Goal: Communication & Community: Ask a question

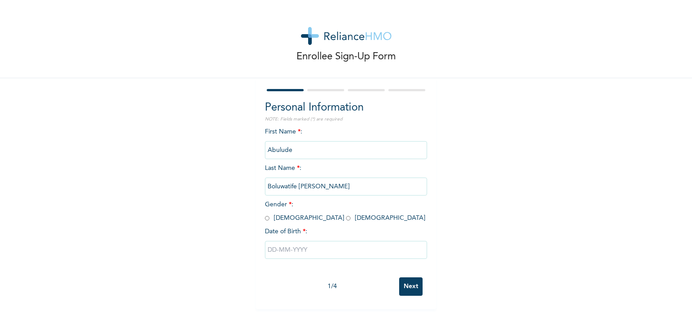
click at [346, 220] on input "radio" at bounding box center [348, 218] width 5 height 9
radio input "true"
click at [346, 220] on input "radio" at bounding box center [348, 218] width 5 height 9
click at [308, 251] on input "text" at bounding box center [346, 250] width 162 height 18
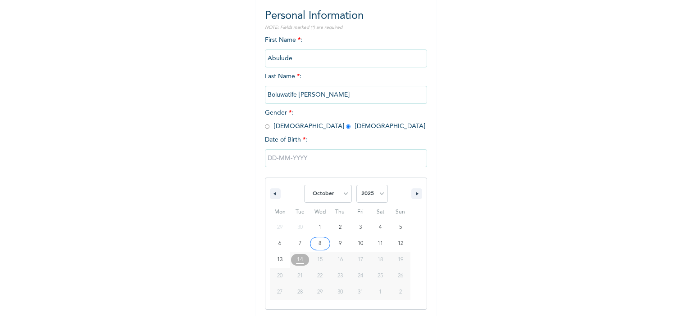
scroll to position [92, 0]
click at [341, 194] on select "January February March April May June July August September October November De…" at bounding box center [328, 194] width 48 height 18
click at [344, 191] on select "January February March April May June July August September October November De…" at bounding box center [328, 194] width 48 height 18
select select "8"
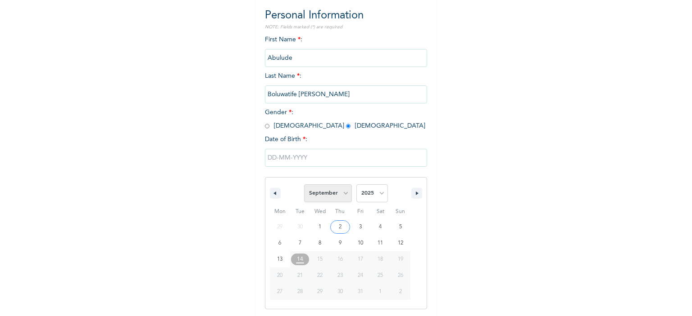
click at [304, 185] on select "January February March April May June July August September October November De…" at bounding box center [328, 194] width 48 height 18
drag, startPoint x: 375, startPoint y: 260, endPoint x: 377, endPoint y: 253, distance: 7.9
type input "09/20/2025"
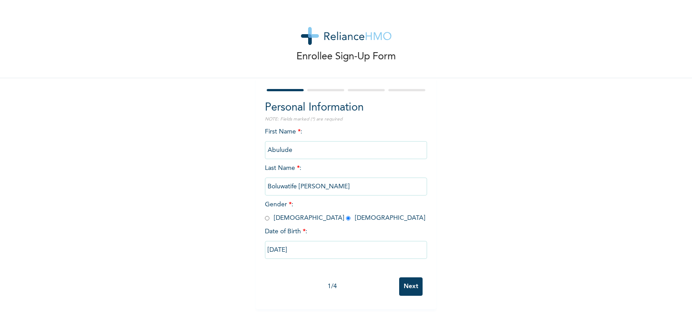
scroll to position [0, 0]
click at [312, 251] on input "09/20/2025" at bounding box center [346, 250] width 162 height 18
select select "8"
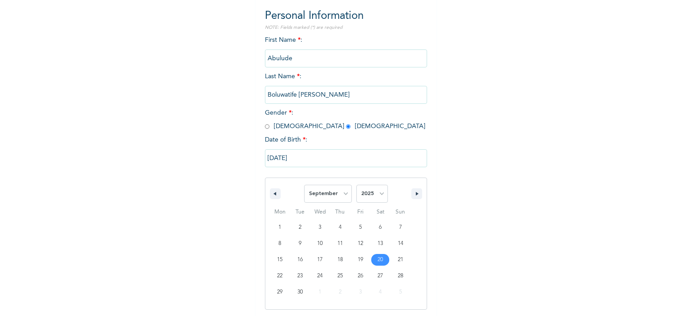
scroll to position [92, 0]
click at [380, 189] on select "2025 2024 2023 2022 2021 2020 2019 2018 2017 2016 2015 2014 2013 2012 2011 2010…" at bounding box center [372, 194] width 32 height 18
select select "2000"
click at [356, 185] on select "2025 2024 2023 2022 2021 2020 2019 2018 2017 2016 2015 2014 2013 2012 2011 2010…" at bounding box center [372, 194] width 32 height 18
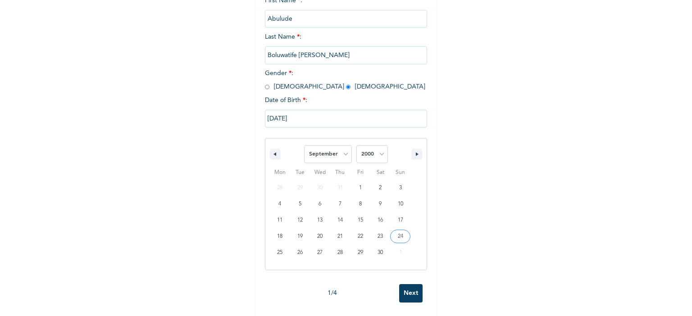
scroll to position [0, 0]
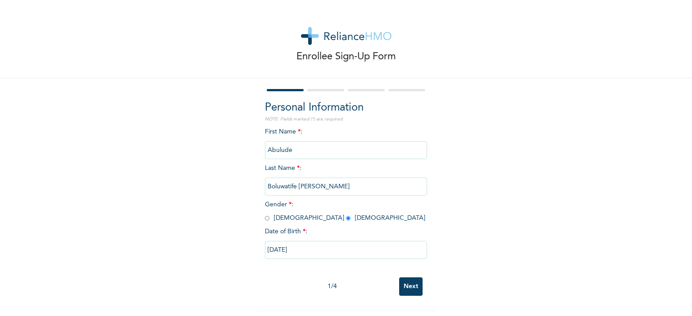
click at [404, 287] on input "Next" at bounding box center [410, 287] width 23 height 18
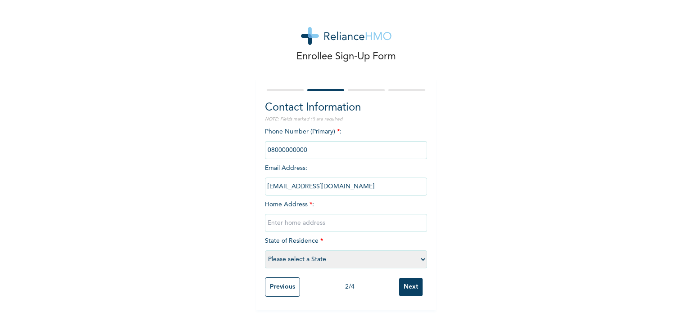
click at [323, 144] on input "phone" at bounding box center [346, 150] width 162 height 18
click at [318, 154] on input "phone" at bounding box center [346, 150] width 162 height 18
click at [311, 152] on input "phone" at bounding box center [346, 150] width 162 height 18
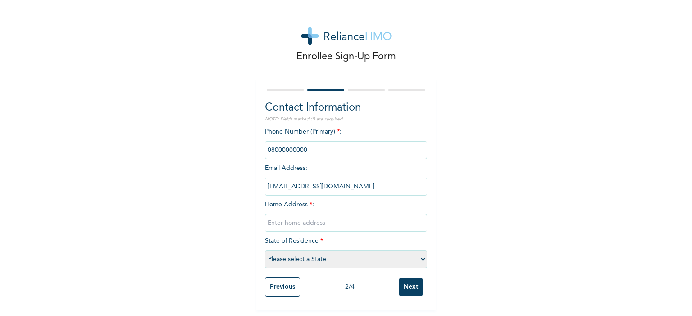
click at [317, 207] on div "Phone Number (Primary) * : Email Address : boluwatifedebby8@gmail.com Home Addr…" at bounding box center [346, 200] width 162 height 146
click at [308, 148] on input "phone" at bounding box center [346, 150] width 162 height 18
drag, startPoint x: 308, startPoint y: 148, endPoint x: 294, endPoint y: 161, distance: 18.8
click at [294, 161] on div "Phone Number (Primary) * : Email Address : boluwatifedebby8@gmail.com Home Addr…" at bounding box center [346, 200] width 162 height 146
click at [300, 149] on input "phone" at bounding box center [346, 150] width 162 height 18
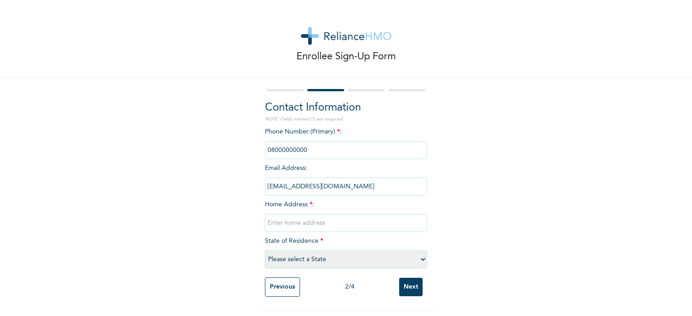
click at [304, 149] on input "phone" at bounding box center [346, 150] width 162 height 18
click at [305, 149] on input "phone" at bounding box center [346, 150] width 162 height 18
click at [313, 153] on input "phone" at bounding box center [346, 150] width 162 height 18
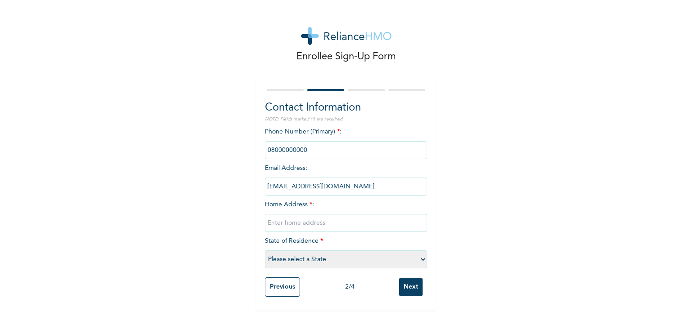
click at [313, 153] on input "phone" at bounding box center [346, 150] width 162 height 18
click at [272, 150] on input "phone" at bounding box center [346, 150] width 162 height 18
click at [280, 149] on input "phone" at bounding box center [346, 150] width 162 height 18
click at [298, 152] on input "phone" at bounding box center [346, 150] width 162 height 18
click at [299, 152] on input "phone" at bounding box center [346, 150] width 162 height 18
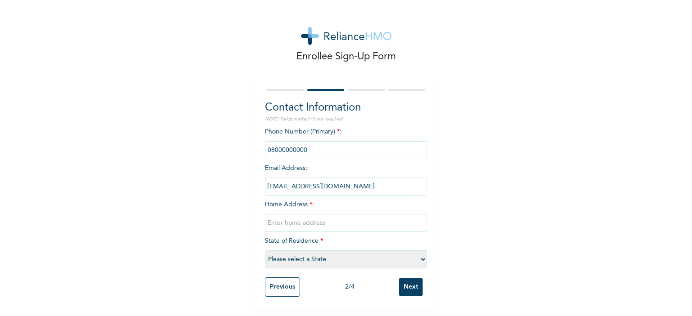
click at [306, 148] on input "phone" at bounding box center [346, 150] width 162 height 18
click at [297, 205] on span "Home Address * :" at bounding box center [346, 214] width 162 height 25
click at [300, 146] on input "phone" at bounding box center [346, 150] width 162 height 18
click at [317, 189] on input "boluwatifedebby8@gmail.com" at bounding box center [346, 187] width 162 height 18
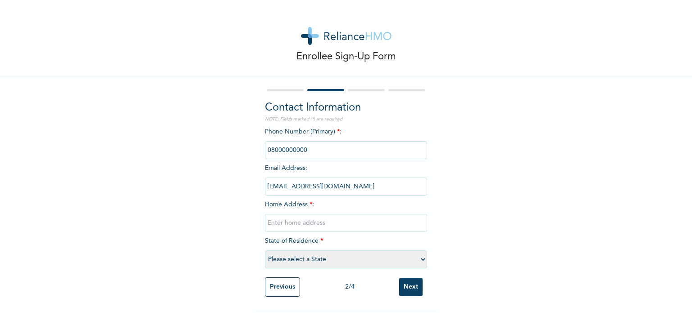
click at [304, 153] on input "phone" at bounding box center [346, 150] width 162 height 18
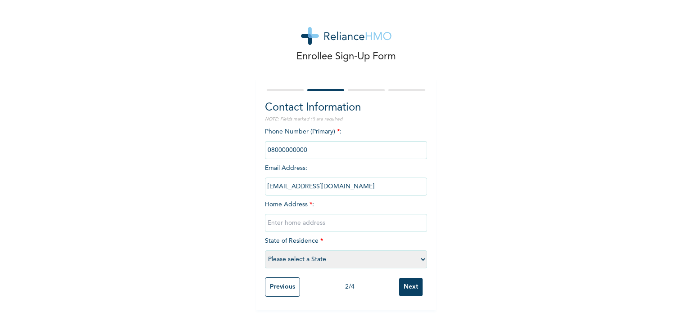
click at [304, 153] on input "phone" at bounding box center [346, 150] width 162 height 18
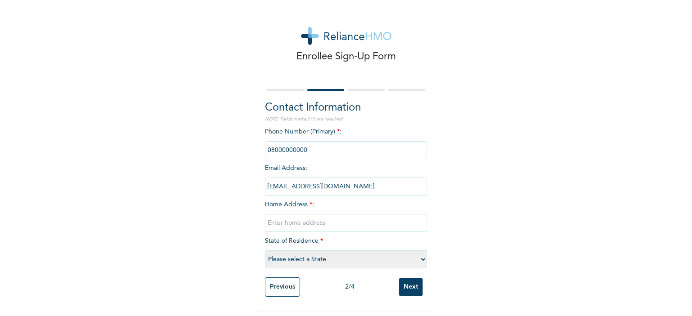
click at [304, 153] on input "phone" at bounding box center [346, 150] width 162 height 18
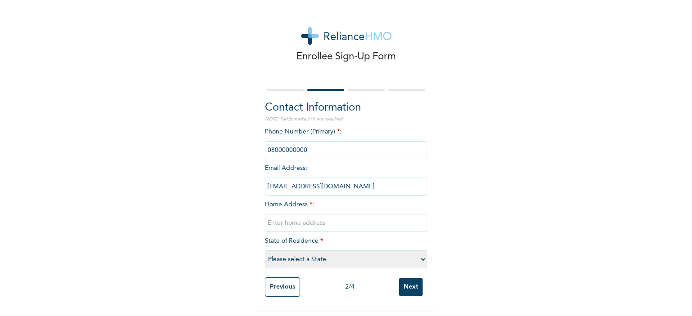
click at [304, 153] on input "phone" at bounding box center [346, 150] width 162 height 18
click at [301, 164] on div "Phone Number (Primary) * : Email Address : boluwatifedebby8@gmail.com Home Addr…" at bounding box center [346, 200] width 162 height 146
click at [305, 151] on input "phone" at bounding box center [346, 150] width 162 height 18
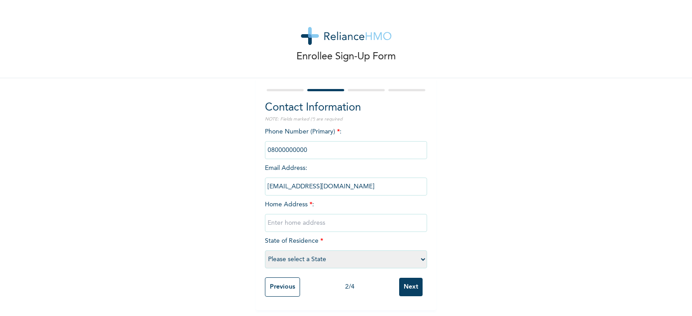
click at [305, 151] on input "phone" at bounding box center [346, 150] width 162 height 18
drag, startPoint x: 305, startPoint y: 151, endPoint x: 286, endPoint y: 144, distance: 20.0
click at [286, 144] on input "phone" at bounding box center [346, 150] width 162 height 18
click at [288, 149] on input "phone" at bounding box center [346, 150] width 162 height 18
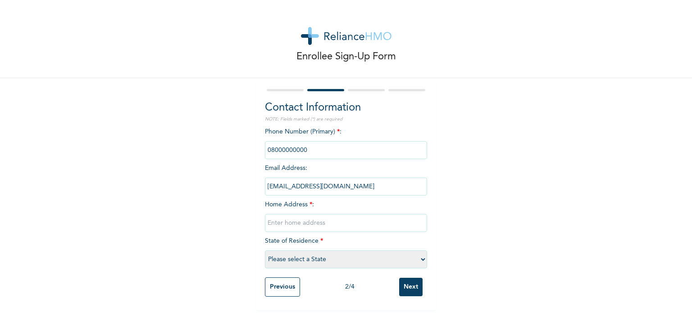
click at [288, 149] on input "phone" at bounding box center [346, 150] width 162 height 18
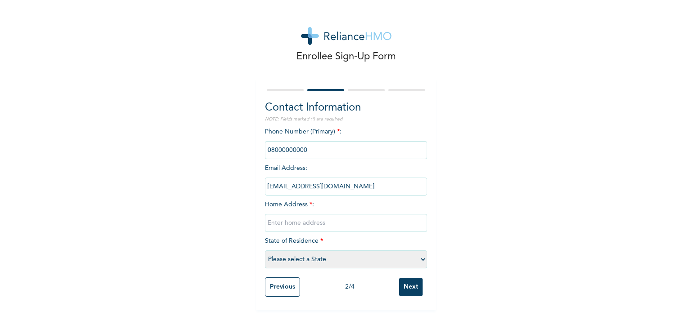
click at [288, 149] on input "phone" at bounding box center [346, 150] width 162 height 18
click at [299, 149] on input "phone" at bounding box center [346, 150] width 162 height 18
click at [312, 153] on input "phone" at bounding box center [346, 150] width 162 height 18
click at [303, 152] on input "phone" at bounding box center [346, 150] width 162 height 18
drag, startPoint x: 305, startPoint y: 156, endPoint x: 312, endPoint y: 163, distance: 10.8
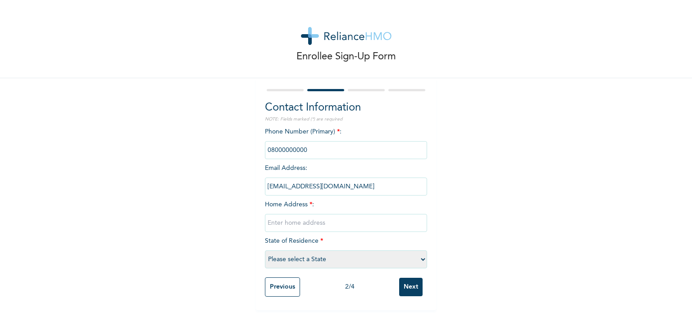
click at [308, 163] on div "Phone Number (Primary) * : Email Address : boluwatifedebby8@gmail.com Home Addr…" at bounding box center [346, 200] width 162 height 146
click at [313, 163] on div "Phone Number (Primary) * : Email Address : boluwatifedebby8@gmail.com Home Addr…" at bounding box center [346, 200] width 162 height 146
click at [308, 154] on input "phone" at bounding box center [346, 150] width 162 height 18
click at [305, 151] on input "phone" at bounding box center [346, 150] width 162 height 18
click at [304, 151] on input "phone" at bounding box center [346, 150] width 162 height 18
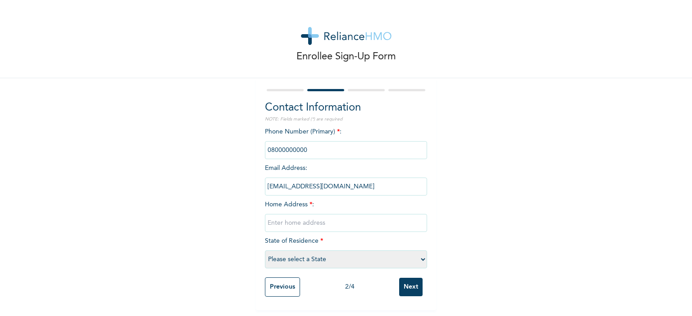
click at [298, 228] on input "text" at bounding box center [346, 223] width 162 height 18
type input "no 1, raphael okonkwo, water b/stop ipaja road. lagos state."
click at [419, 257] on select "Please select a State Abia Abuja (FCT) Adamawa Akwa Ibom Anambra Bauchi Bayelsa…" at bounding box center [346, 260] width 162 height 18
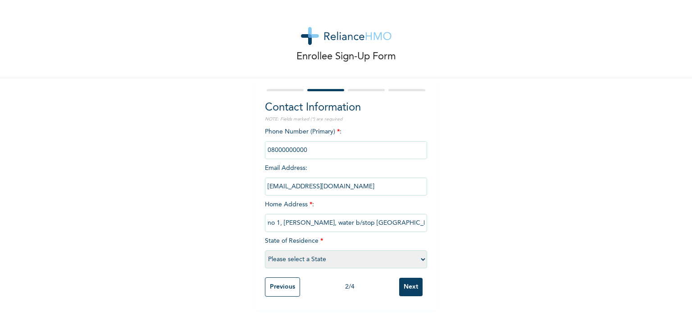
select select "25"
click at [265, 251] on select "Please select a State Abia Abuja (FCT) Adamawa Akwa Ibom Anambra Bauchi Bayelsa…" at bounding box center [346, 260] width 162 height 18
click at [401, 282] on input "Next" at bounding box center [410, 287] width 23 height 18
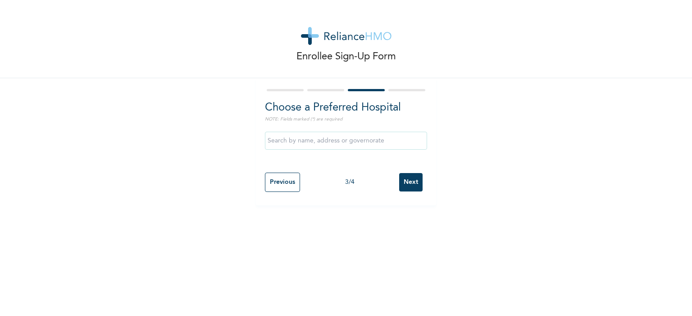
scroll to position [0, 0]
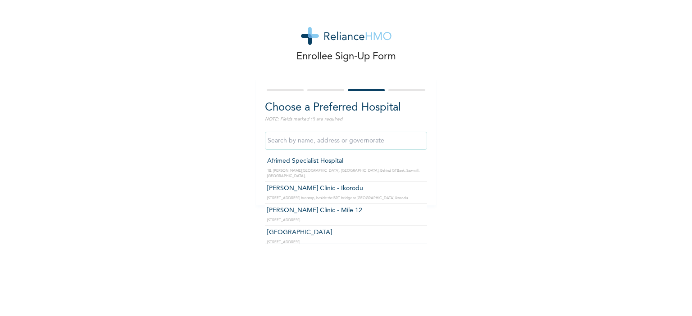
click at [293, 138] on input "text" at bounding box center [346, 141] width 162 height 18
type input "St. Joseph Medical Centre"
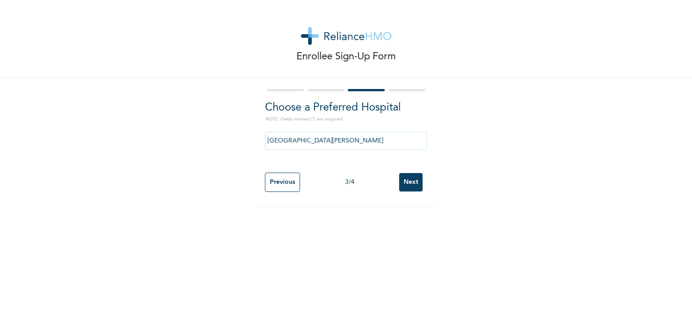
click at [407, 186] on input "Next" at bounding box center [410, 182] width 23 height 18
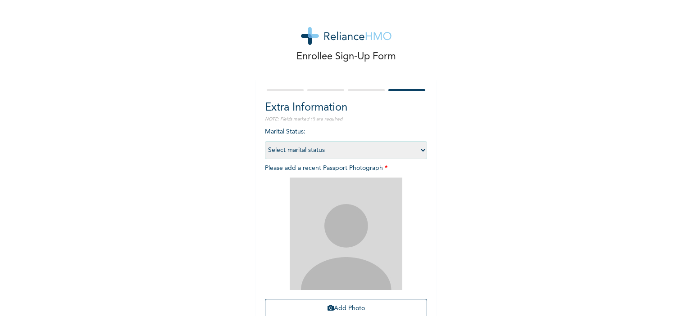
scroll to position [77, 0]
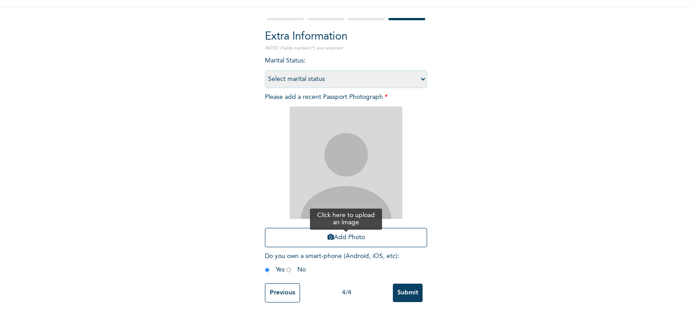
click at [343, 230] on button "Add Photo" at bounding box center [346, 237] width 162 height 19
click at [340, 231] on button "Add Photo" at bounding box center [346, 237] width 162 height 19
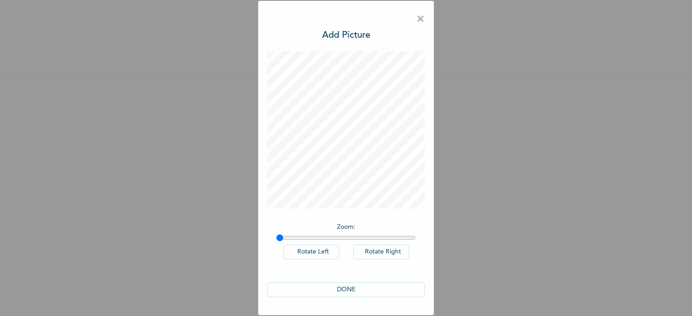
scroll to position [0, 0]
drag, startPoint x: 279, startPoint y: 237, endPoint x: 238, endPoint y: 217, distance: 45.7
click at [276, 235] on input "range" at bounding box center [346, 238] width 140 height 7
drag, startPoint x: 275, startPoint y: 239, endPoint x: 251, endPoint y: 243, distance: 24.6
click at [251, 243] on div "× Add Picture Zoom : Rotate Left Rotate Right DONE" at bounding box center [346, 158] width 692 height 316
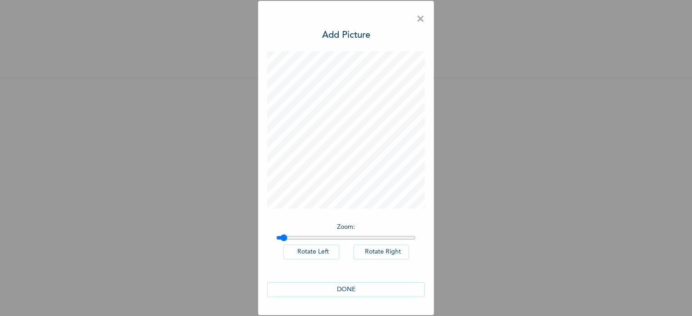
type input "1"
drag, startPoint x: 277, startPoint y: 237, endPoint x: 228, endPoint y: 205, distance: 58.3
click at [276, 235] on input "range" at bounding box center [346, 238] width 140 height 7
click at [358, 290] on button "DONE" at bounding box center [346, 290] width 158 height 15
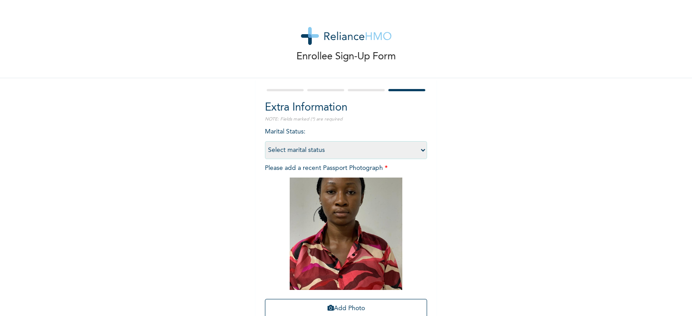
click at [336, 151] on select "Select marital status Single Married Divorced Widow/Widower" at bounding box center [346, 150] width 162 height 18
select select "1"
click at [265, 141] on select "Select marital status Single Married Divorced Widow/Widower" at bounding box center [346, 150] width 162 height 18
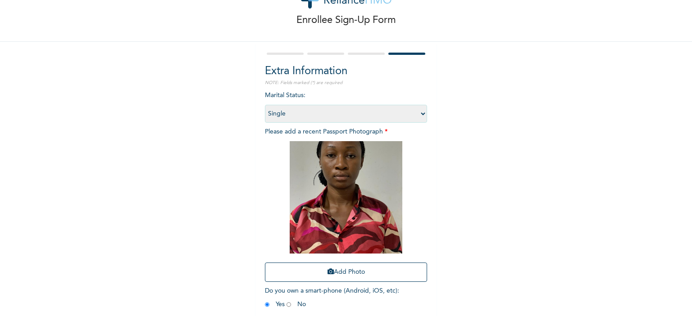
scroll to position [77, 0]
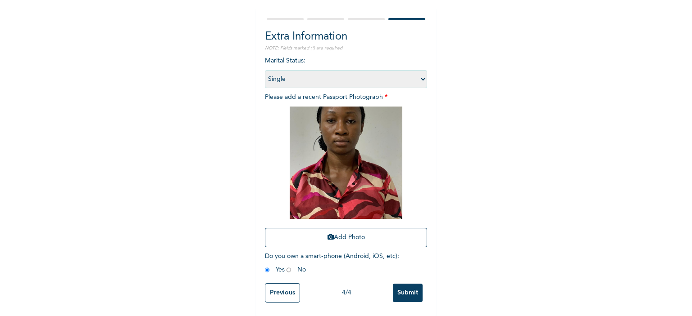
click at [402, 287] on input "Submit" at bounding box center [408, 293] width 30 height 18
click at [402, 287] on div "Enrollee Sign-Up Form Extra Information NOTE: Fields marked (*) are required Ma…" at bounding box center [346, 158] width 692 height 316
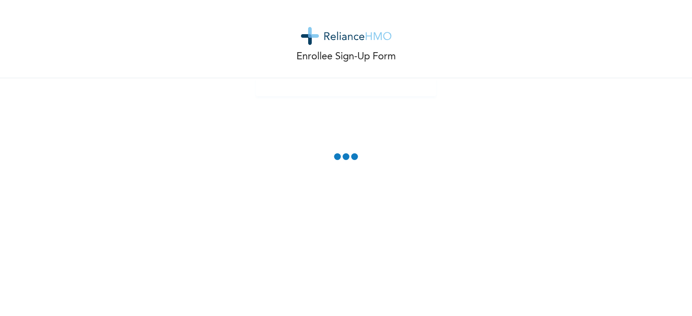
scroll to position [0, 0]
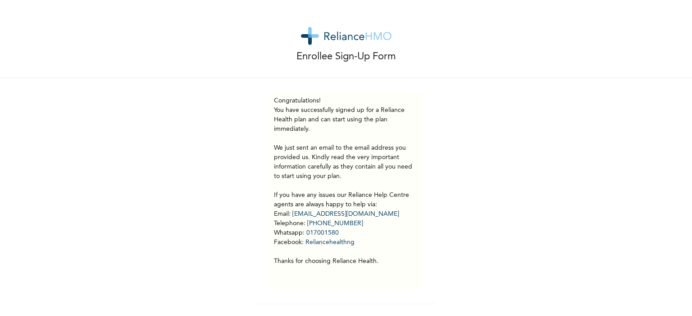
click at [483, 207] on div "Enrollee Sign-Up Form Congratulations! You have successfully signed up for a Re…" at bounding box center [346, 151] width 692 height 303
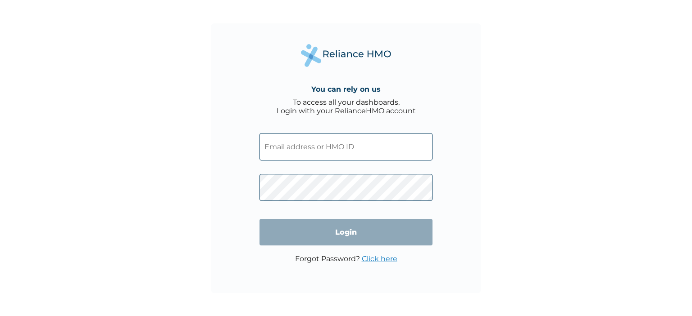
click at [285, 153] on input "text" at bounding box center [345, 146] width 173 height 27
click at [298, 153] on input "text" at bounding box center [345, 146] width 173 height 27
click at [326, 152] on input "text" at bounding box center [345, 146] width 173 height 27
click at [526, 120] on div "You can rely on us To access all your dashboards, Login with your RelianceHMO a…" at bounding box center [346, 158] width 692 height 316
click at [376, 153] on input "text" at bounding box center [345, 146] width 173 height 27
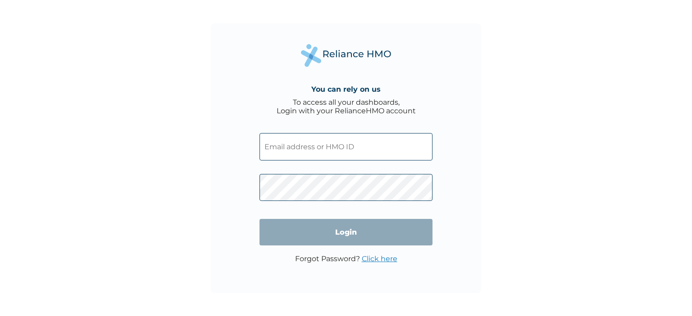
paste input "OKB/12321/A"
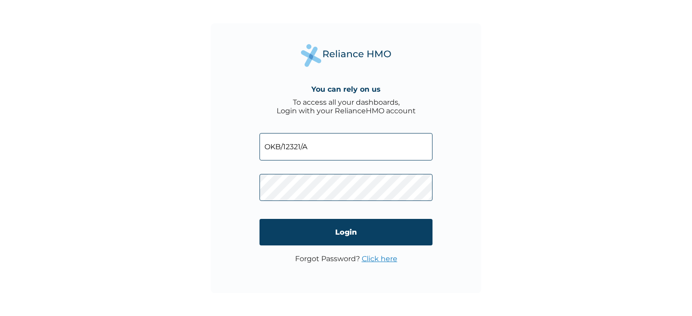
type input "OKB/12321/A"
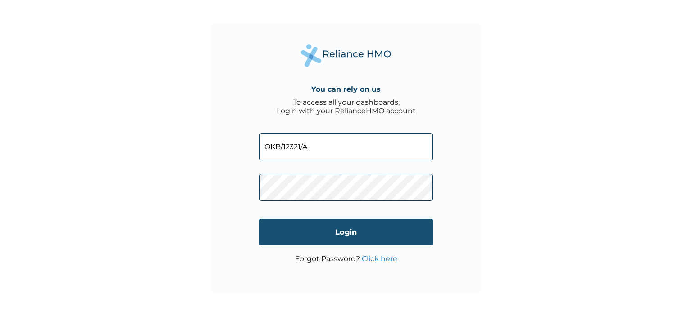
click at [351, 241] on input "Login" at bounding box center [345, 232] width 173 height 27
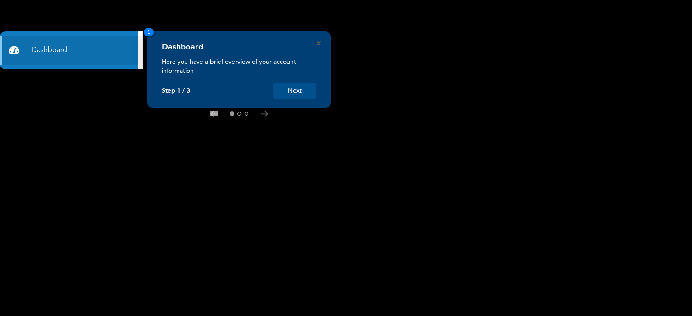
click at [298, 93] on button "Next" at bounding box center [294, 91] width 43 height 17
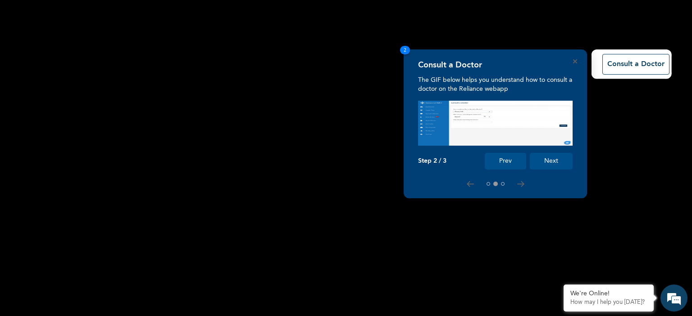
click at [558, 165] on button "Next" at bounding box center [550, 161] width 43 height 17
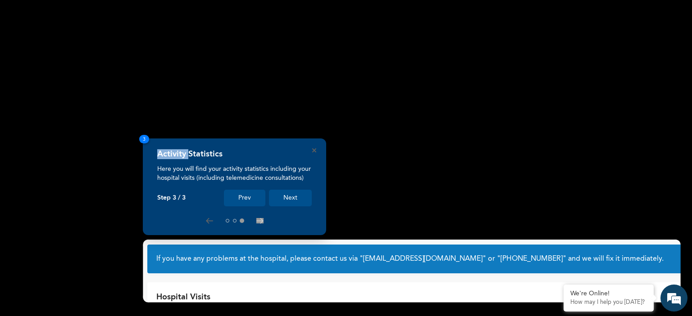
scroll to position [27, 0]
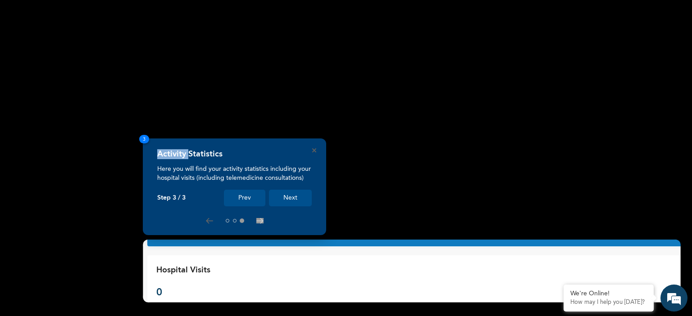
click at [558, 165] on rect at bounding box center [346, 158] width 692 height 316
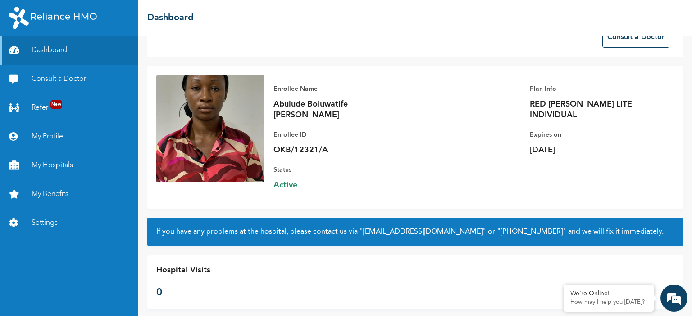
scroll to position [0, 0]
click at [89, 77] on link "Consult a Doctor" at bounding box center [69, 79] width 138 height 29
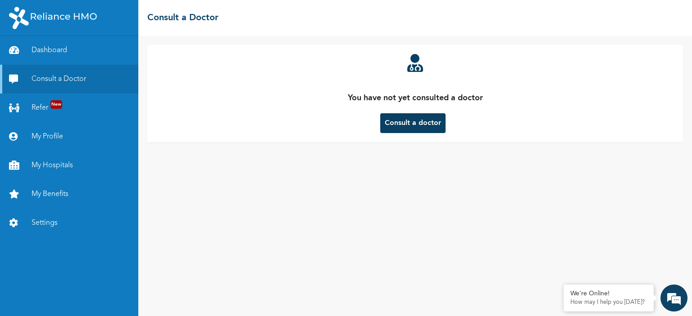
click at [400, 126] on button "Consult a doctor" at bounding box center [412, 123] width 65 height 20
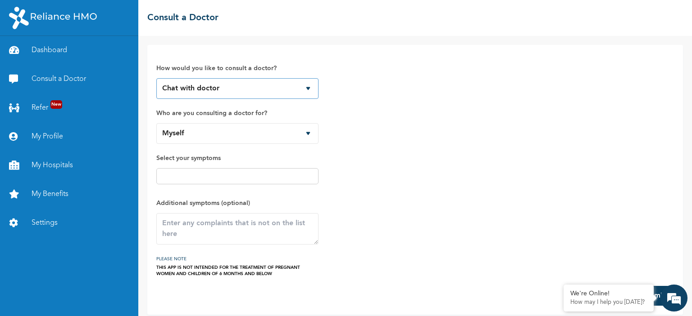
click at [228, 84] on select "Chat with doctor Phone Call" at bounding box center [237, 88] width 162 height 21
click at [156, 78] on select "Chat with doctor Phone Call" at bounding box center [237, 88] width 162 height 21
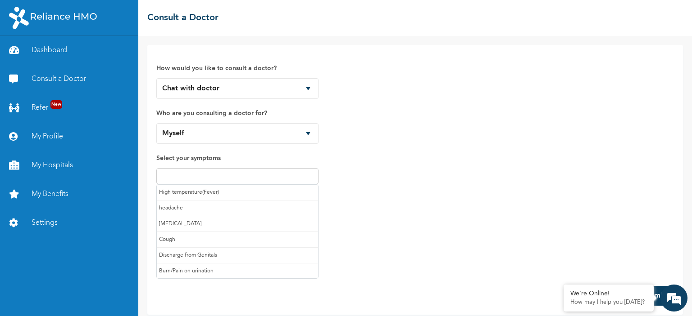
click at [211, 178] on input "text" at bounding box center [237, 176] width 157 height 11
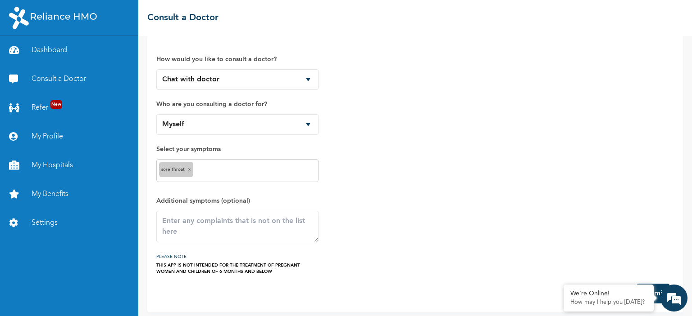
scroll to position [14, 0]
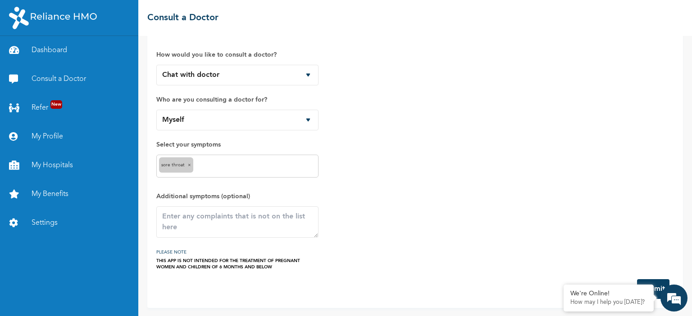
click at [573, 226] on div "How would you like to consult a doctor? Chat with doctor Phone Call Who are you…" at bounding box center [414, 156] width 517 height 230
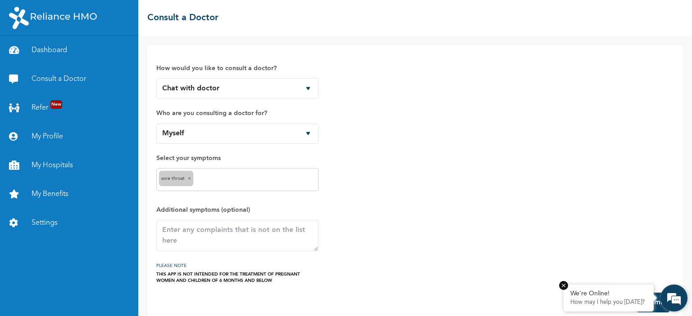
click at [564, 288] on em at bounding box center [563, 285] width 9 height 9
click at [651, 304] on button "Submit" at bounding box center [653, 303] width 32 height 20
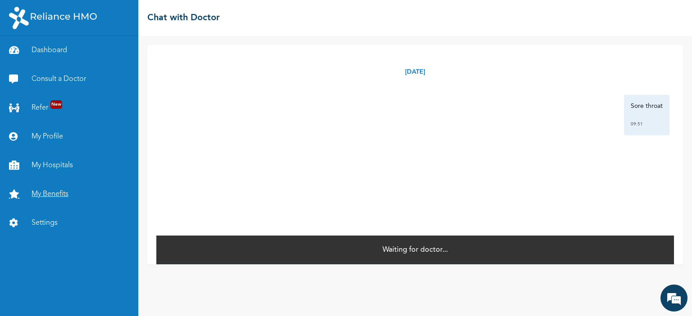
click at [61, 189] on link "My Benefits" at bounding box center [69, 194] width 138 height 29
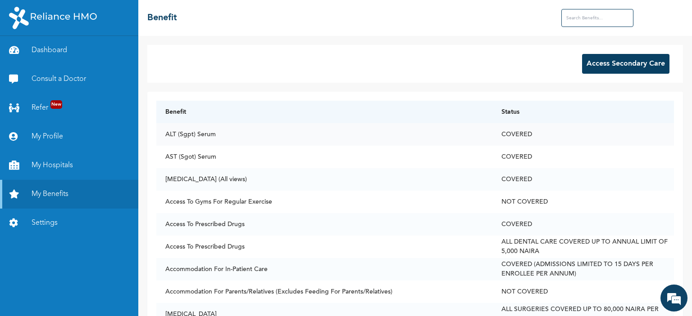
click at [223, 138] on td "ALT (Sgpt) Serum" at bounding box center [324, 134] width 336 height 23
click at [209, 133] on td "ALT (Sgpt) Serum" at bounding box center [324, 134] width 336 height 23
click at [227, 136] on td "ALT (Sgpt) Serum" at bounding box center [324, 134] width 336 height 23
click at [54, 50] on link "Dashboard" at bounding box center [69, 50] width 138 height 29
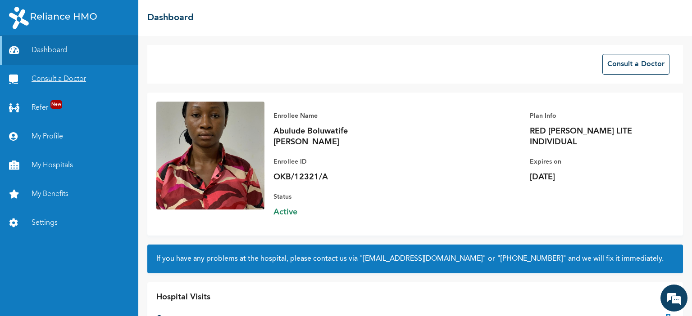
click at [59, 75] on link "Consult a Doctor" at bounding box center [69, 79] width 138 height 29
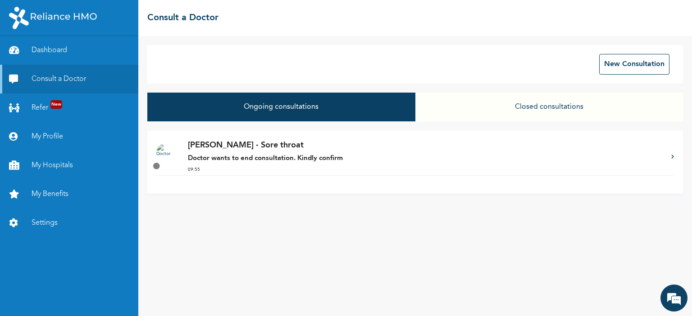
click at [339, 106] on button "Ongoing consultations" at bounding box center [280, 107] width 267 height 29
click at [300, 156] on strong "Doctor wants to end consultation. Kindly confirm" at bounding box center [265, 158] width 155 height 7
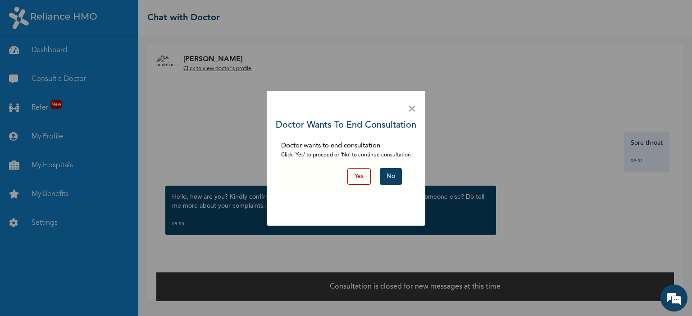
click at [390, 175] on button "No" at bounding box center [391, 176] width 22 height 17
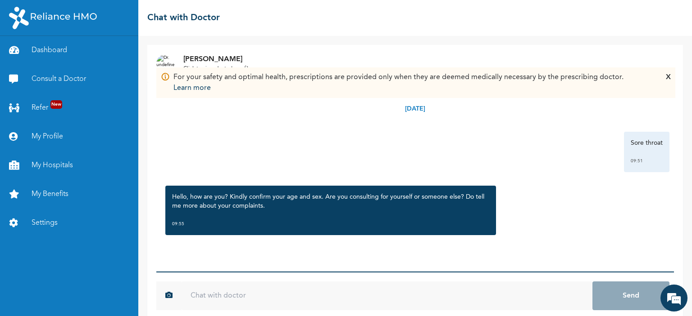
scroll to position [12, 0]
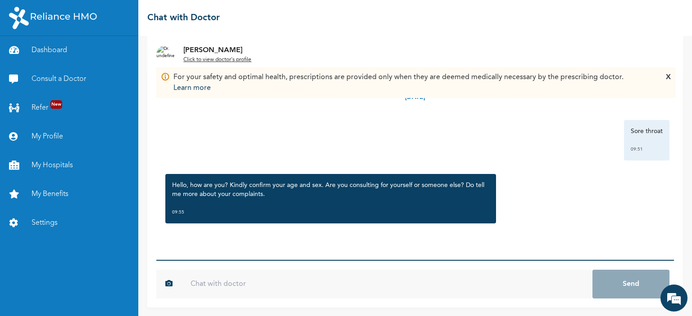
click at [241, 289] on input "text" at bounding box center [386, 284] width 411 height 29
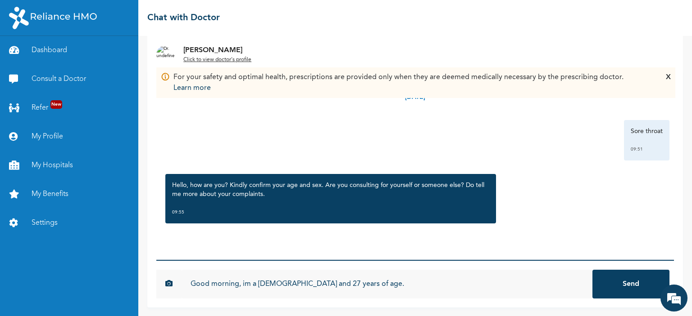
type input "Good morning, im a [DEMOGRAPHIC_DATA] and 27 years of age."
click at [592, 270] on button "Send" at bounding box center [630, 284] width 77 height 29
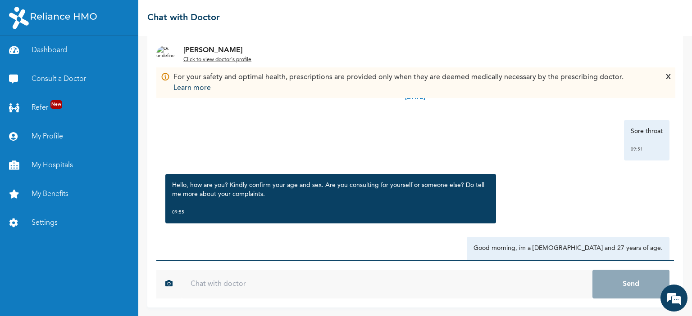
type input "v"
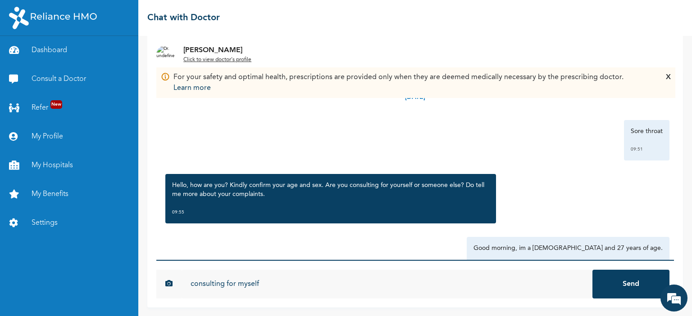
type input "consulting for myself"
click at [592, 270] on button "Send" at bounding box center [630, 284] width 77 height 29
type input "ive sore throat"
click at [592, 270] on button "Send" at bounding box center [630, 284] width 77 height 29
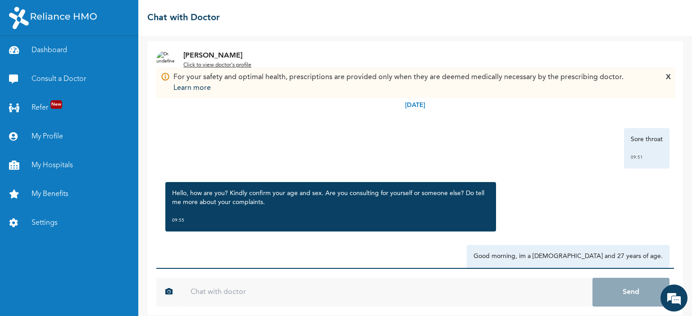
scroll to position [0, 0]
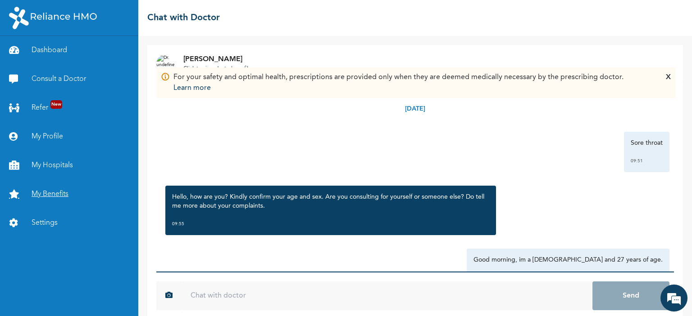
click at [70, 189] on link "My Benefits" at bounding box center [69, 194] width 138 height 29
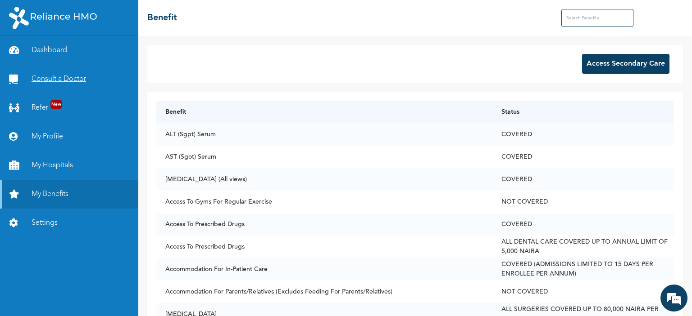
click at [54, 75] on link "Consult a Doctor" at bounding box center [69, 79] width 138 height 29
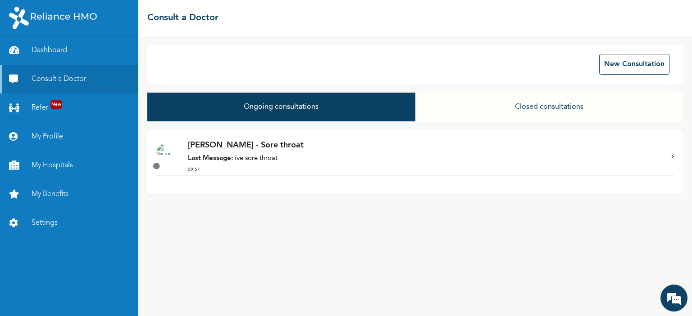
click at [242, 151] on p "Dr. Akintunde - Sore throat" at bounding box center [425, 146] width 474 height 12
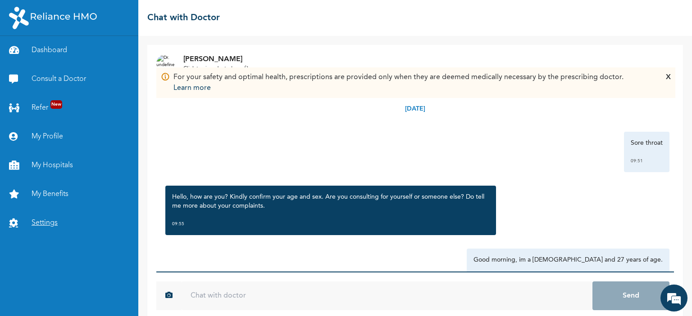
click at [40, 222] on link "Settings" at bounding box center [69, 223] width 138 height 29
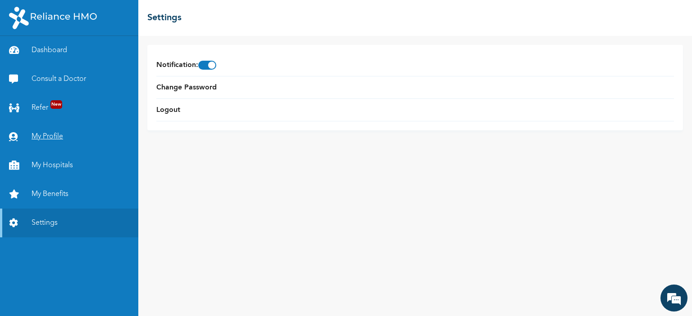
click at [42, 131] on link "My Profile" at bounding box center [69, 136] width 138 height 29
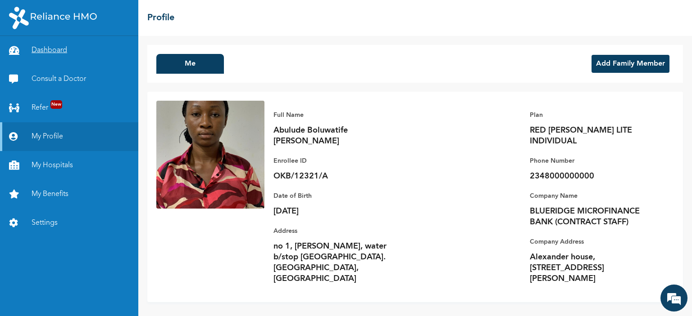
click at [63, 52] on link "Dashboard" at bounding box center [69, 50] width 138 height 29
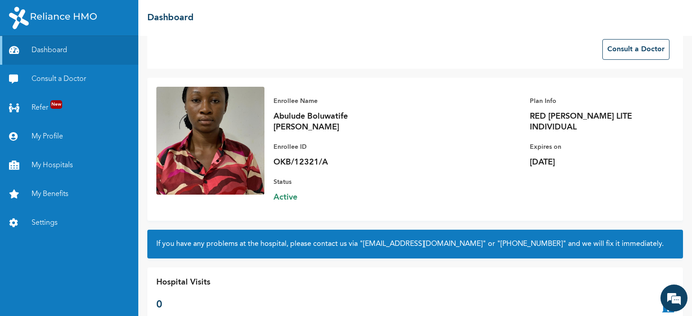
scroll to position [27, 0]
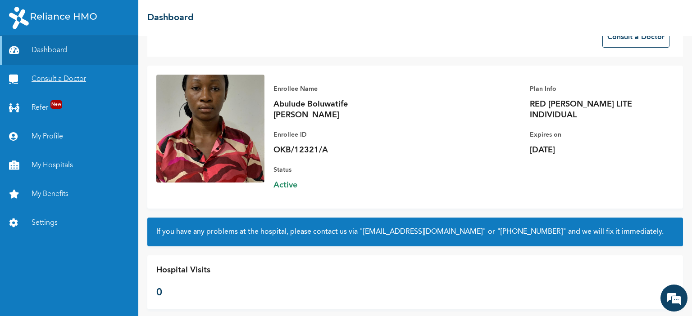
click at [80, 79] on link "Consult a Doctor" at bounding box center [69, 79] width 138 height 29
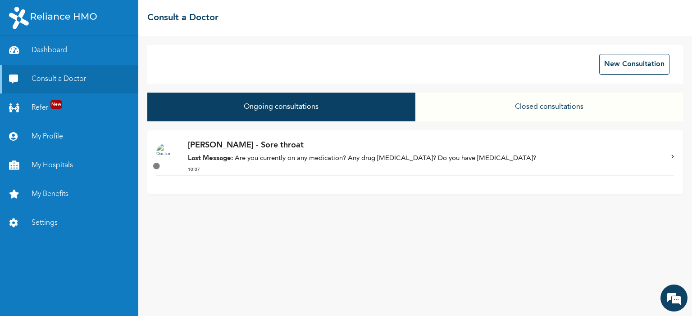
click at [311, 161] on p "Last Message: Are you currently on any medication? Any drug allergies? Do you h…" at bounding box center [425, 159] width 474 height 10
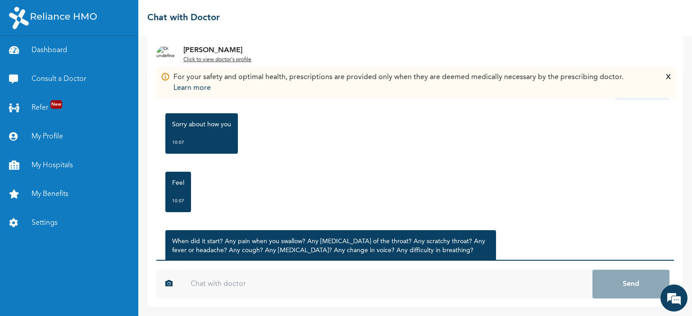
scroll to position [303, 0]
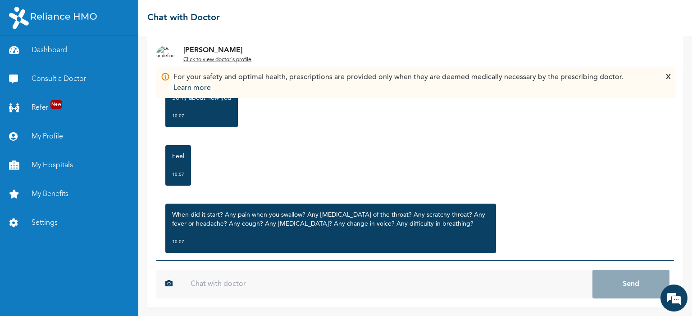
click at [223, 289] on input "text" at bounding box center [386, 284] width 411 height 29
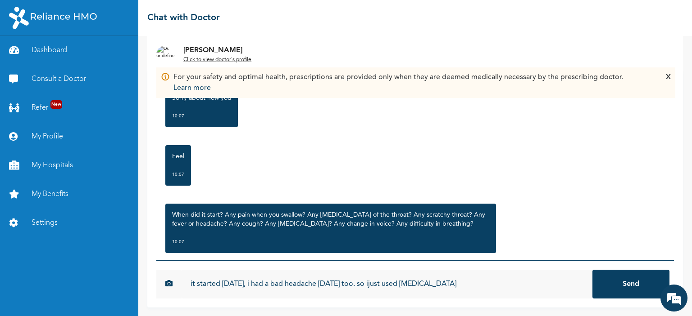
type input "it started [DATE], i had a bad headache [DATE] too. so ijust used [MEDICAL_DATA]"
click at [592, 270] on button "Send" at bounding box center [630, 284] width 77 height 29
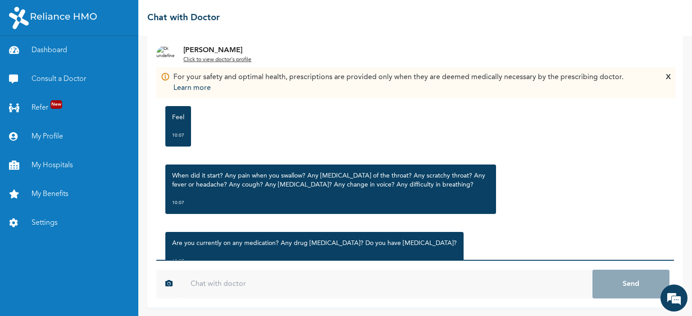
scroll to position [348, 0]
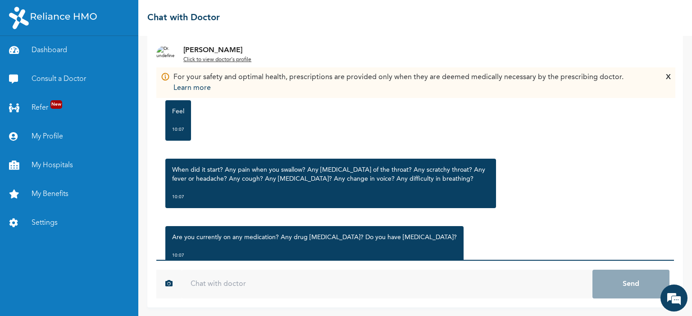
click at [303, 278] on input "text" at bounding box center [386, 284] width 411 height 29
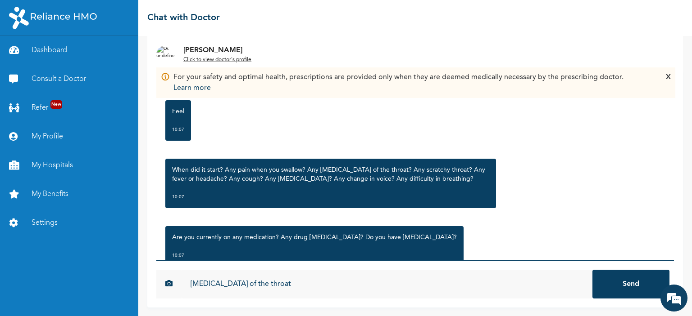
click at [190, 282] on input "dryness of the throat" at bounding box center [386, 284] width 411 height 29
type input "i feel [MEDICAL_DATA] of the throat"
click at [592, 270] on button "Send" at bounding box center [630, 284] width 77 height 29
click at [196, 282] on input "imnot on any" at bounding box center [386, 284] width 411 height 29
click at [245, 285] on input "im not on any" at bounding box center [386, 284] width 411 height 29
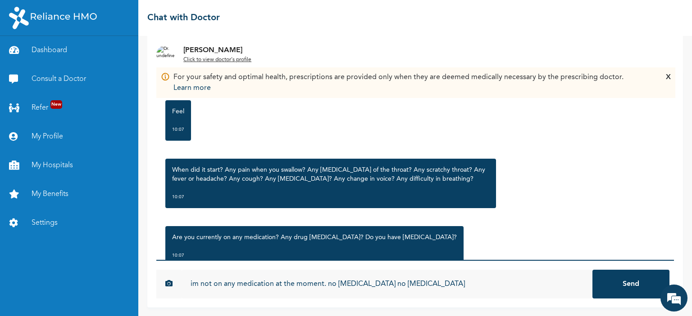
type input "im not on any medication at the moment. no [MEDICAL_DATA] no [MEDICAL_DATA]"
click at [592, 270] on button "Send" at bounding box center [630, 284] width 77 height 29
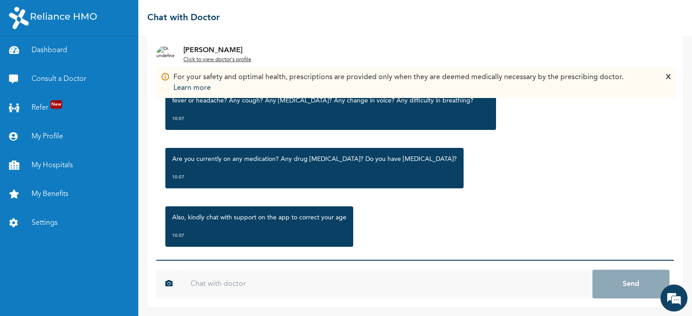
scroll to position [452, 0]
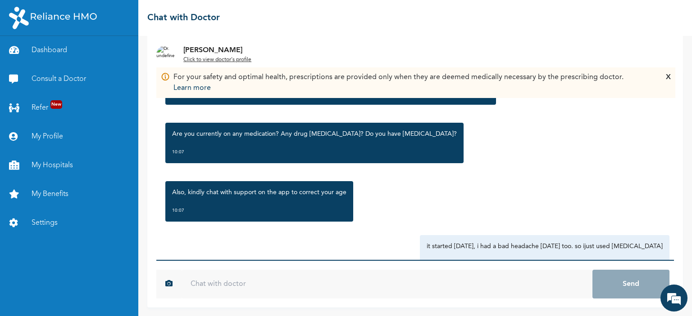
drag, startPoint x: 196, startPoint y: 207, endPoint x: 180, endPoint y: 221, distance: 21.4
click at [180, 221] on div "Also, kindly chat with support on the app to correct your age 10:07" at bounding box center [259, 201] width 188 height 41
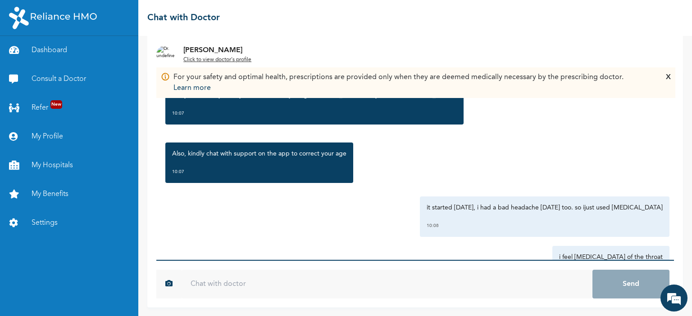
scroll to position [497, 0]
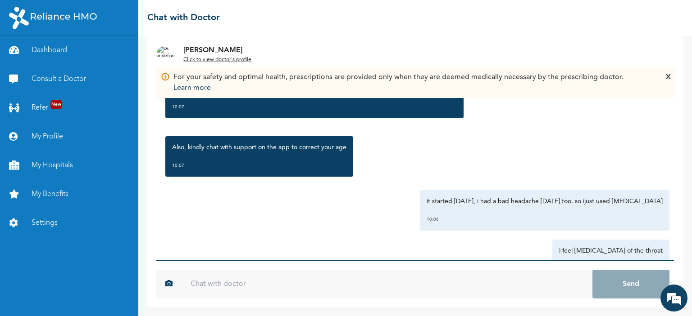
click at [223, 285] on input "text" at bounding box center [386, 284] width 411 height 29
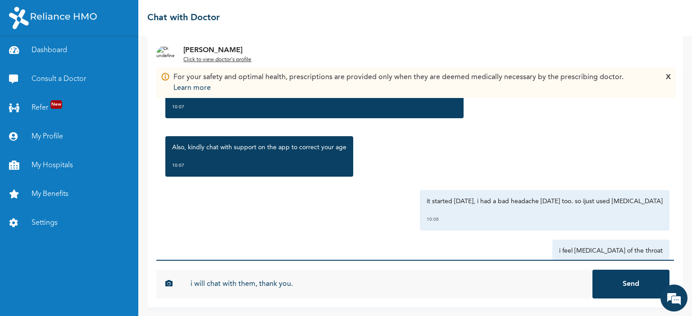
type input "i will chat with them, thank you."
click at [592, 270] on button "Send" at bounding box center [630, 284] width 77 height 29
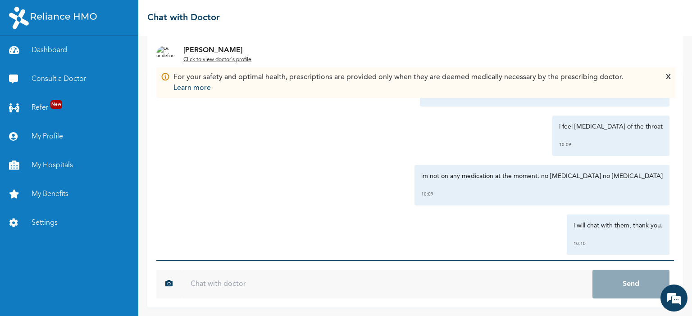
scroll to position [637, 0]
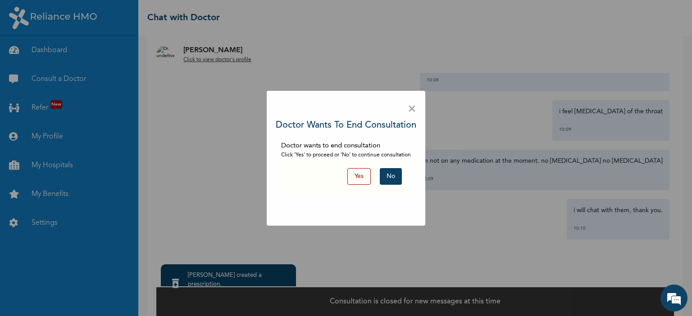
click at [389, 172] on button "No" at bounding box center [391, 176] width 22 height 17
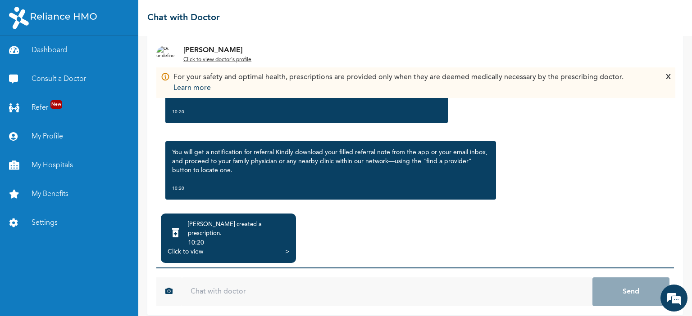
scroll to position [781, 0]
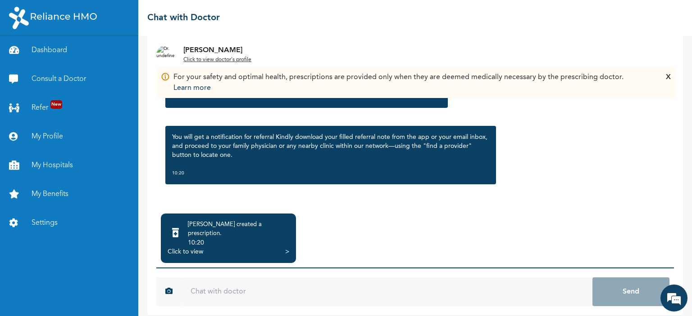
click at [253, 230] on div "Dr. Akintunde created a prescription ." at bounding box center [238, 230] width 101 height 18
click at [286, 248] on div ">" at bounding box center [287, 252] width 4 height 9
click at [244, 248] on div "Click to view >" at bounding box center [228, 252] width 122 height 9
click at [286, 248] on div ">" at bounding box center [287, 252] width 4 height 9
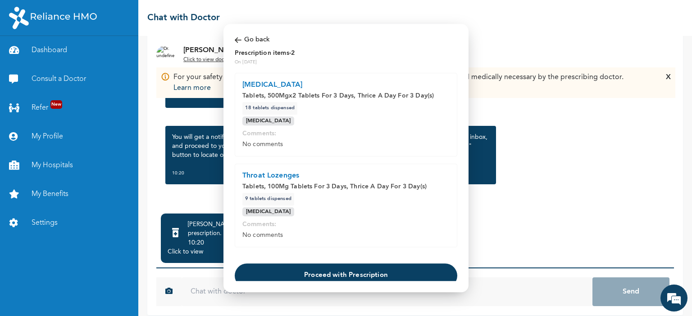
scroll to position [33, 0]
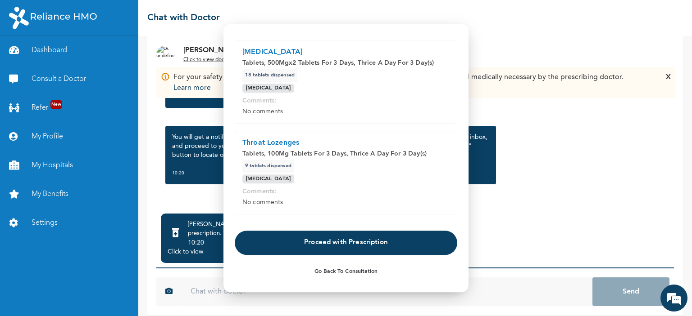
click at [328, 267] on button "Go Back to Consultation" at bounding box center [346, 272] width 222 height 21
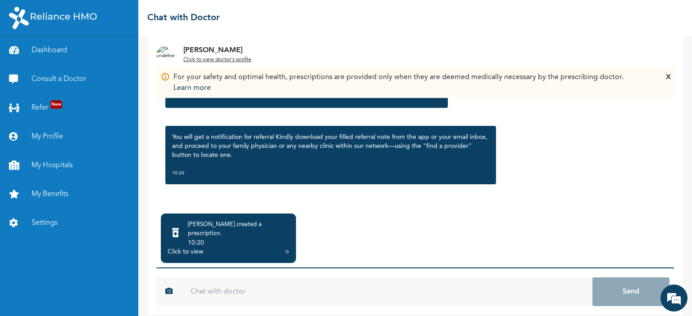
click at [293, 287] on input "text" at bounding box center [386, 292] width 411 height 29
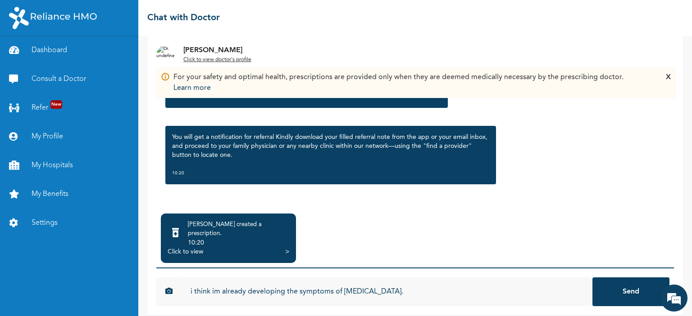
type input "i think im already developing the symptoms of [MEDICAL_DATA]."
click at [592, 278] on button "Send" at bounding box center [630, 292] width 77 height 29
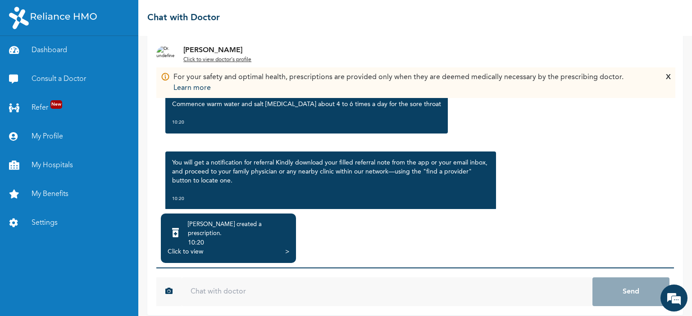
scroll to position [830, 0]
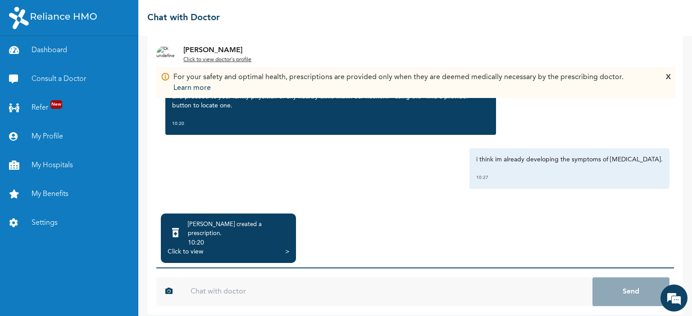
click at [247, 239] on div "10:20" at bounding box center [238, 243] width 101 height 9
click at [285, 248] on div ">" at bounding box center [287, 252] width 4 height 9
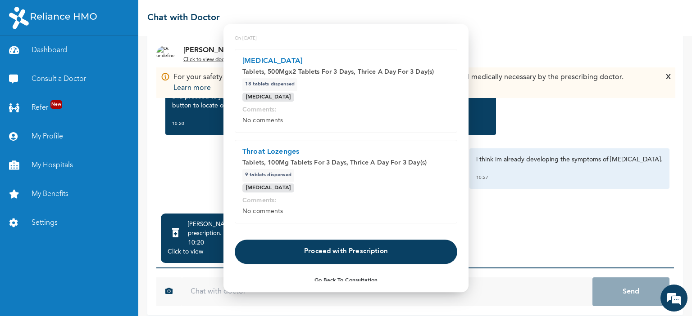
scroll to position [33, 0]
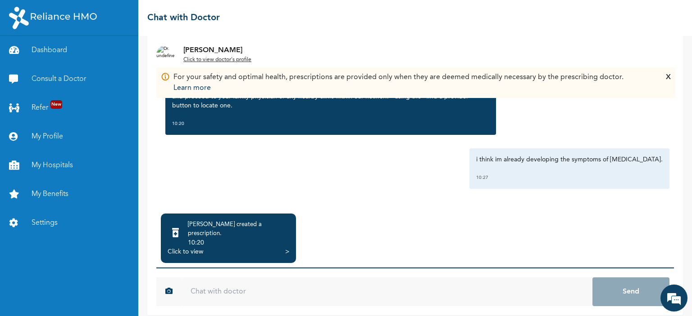
click at [183, 161] on div "i think im already developing the symptoms of catarrh. 10:27" at bounding box center [415, 169] width 508 height 41
click at [340, 207] on div "Tuesday, October 14th 2025 Sore throat 09:51 Hello, how are you? Kindly confirm…" at bounding box center [414, 114] width 517 height 190
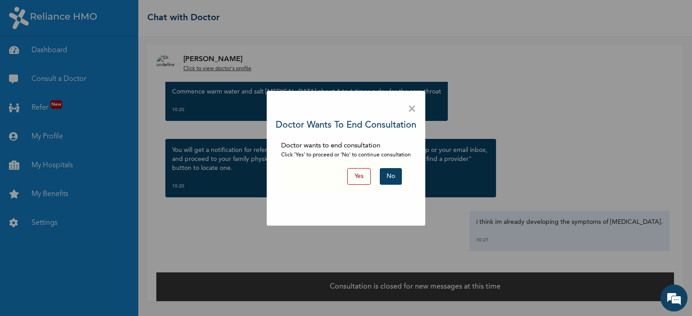
scroll to position [0, 0]
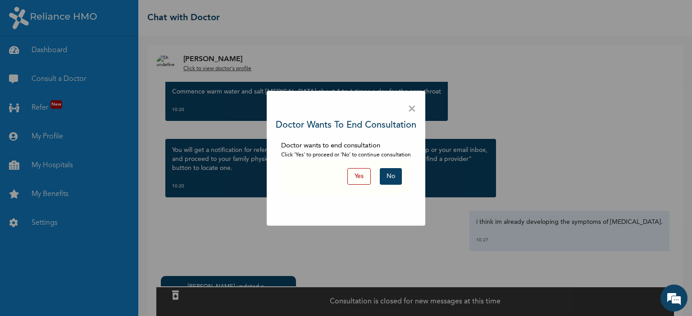
click at [397, 175] on button "No" at bounding box center [391, 176] width 22 height 17
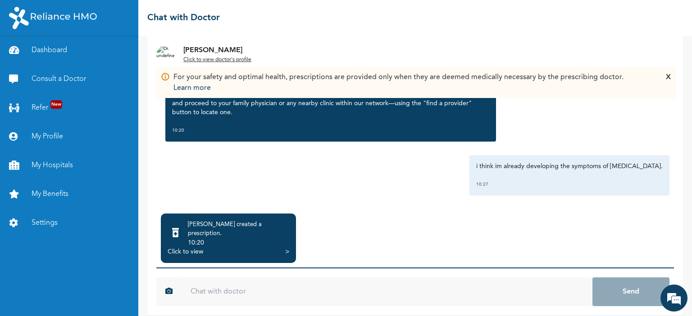
scroll to position [839, 0]
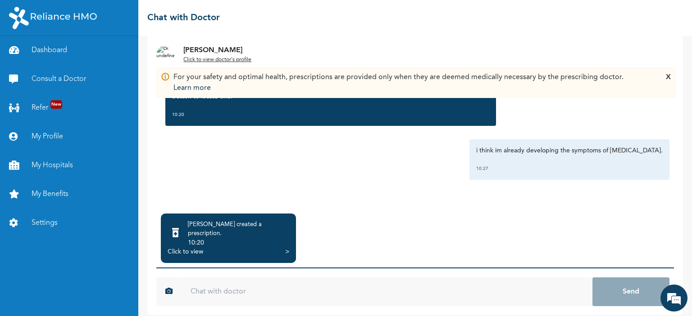
click at [282, 248] on div "Click to view >" at bounding box center [228, 252] width 122 height 9
click at [285, 248] on div "Click to view >" at bounding box center [228, 252] width 122 height 9
click at [286, 248] on div ">" at bounding box center [287, 252] width 4 height 9
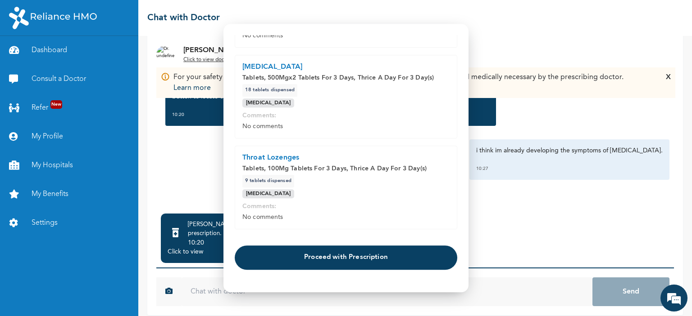
scroll to position [133, 0]
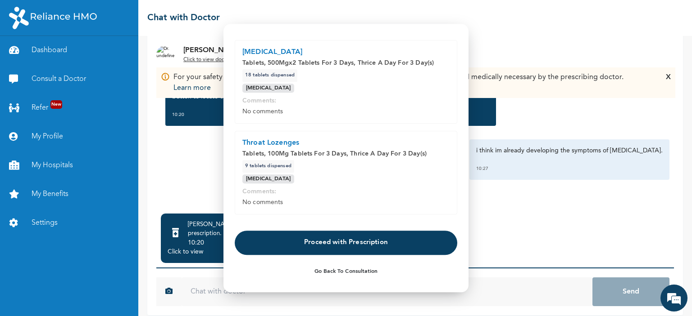
click at [334, 237] on button "Proceed with Prescription" at bounding box center [346, 243] width 222 height 24
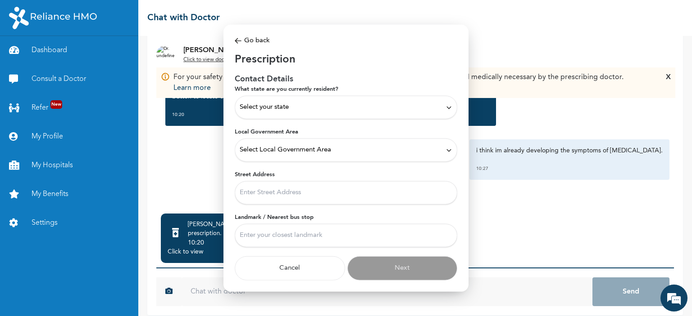
scroll to position [0, 0]
click at [288, 107] on span "Select your state" at bounding box center [264, 108] width 49 height 10
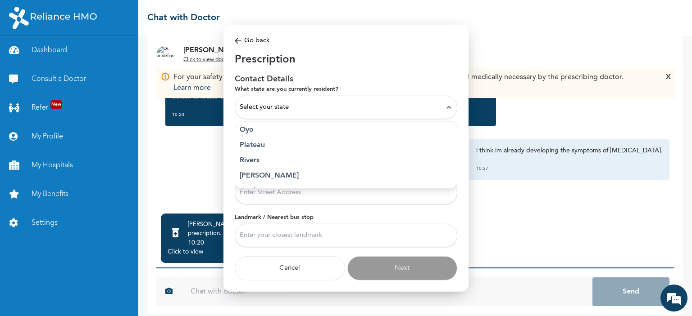
scroll to position [373, 0]
click at [259, 126] on p "Lagos" at bounding box center [346, 128] width 212 height 11
click at [259, 126] on form "What state are you currently resident? Select your state Abia Abuja (FCT) Adama…" at bounding box center [346, 183] width 222 height 195
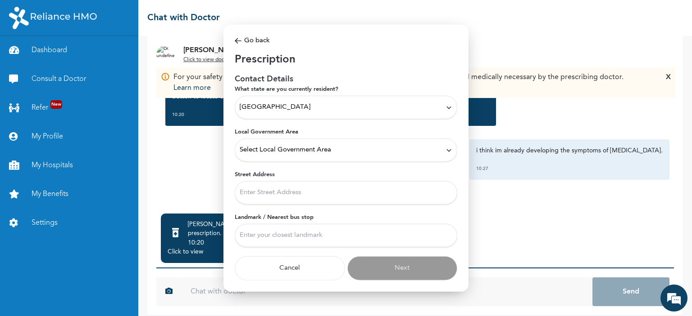
click at [272, 152] on span "Select Local Government Area" at bounding box center [285, 150] width 91 height 10
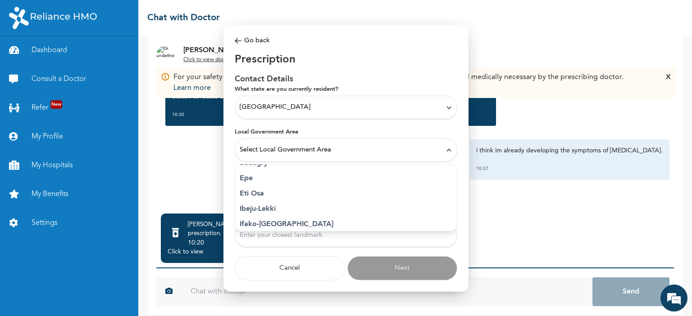
scroll to position [135, 0]
click at [249, 194] on p "Ikeja" at bounding box center [346, 195] width 212 height 11
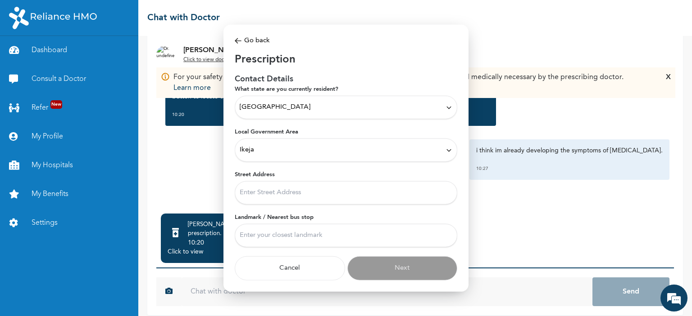
click at [249, 194] on input "Street Address" at bounding box center [346, 192] width 222 height 23
click at [240, 196] on input "adeniyi jones" at bounding box center [346, 192] width 222 height 23
click at [303, 194] on input "no 6 adeniyi jones" at bounding box center [346, 192] width 222 height 23
type input "no 6 adeniyi jones,"
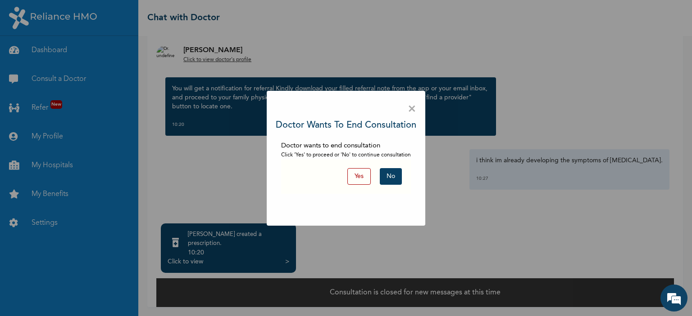
scroll to position [45, 0]
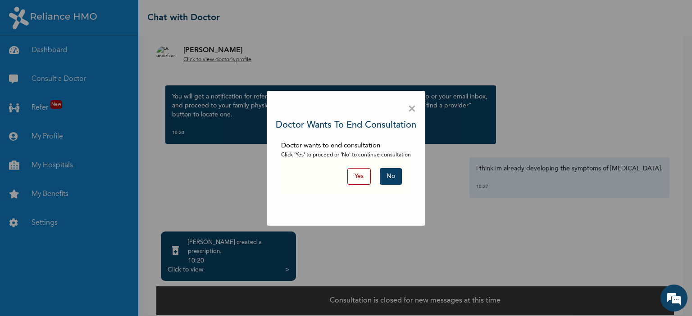
click at [393, 176] on button "No" at bounding box center [391, 176] width 22 height 17
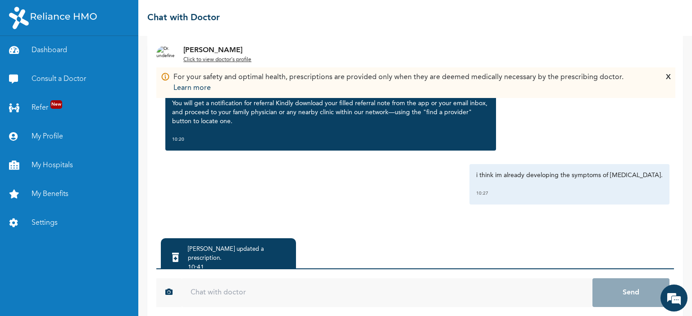
scroll to position [63, 0]
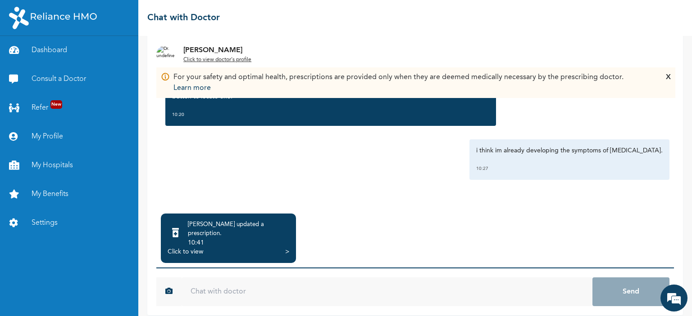
click at [286, 239] on div "10:41" at bounding box center [238, 243] width 101 height 9
click at [286, 248] on div ">" at bounding box center [287, 252] width 4 height 9
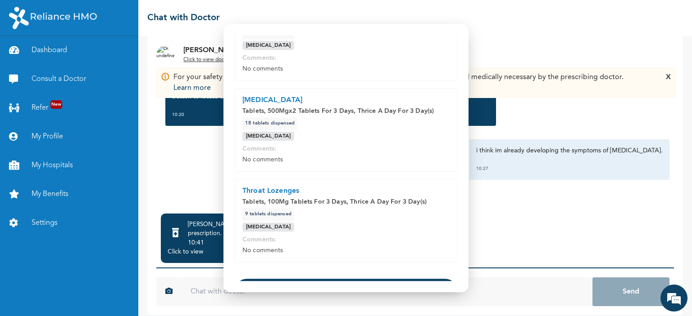
scroll to position [133, 0]
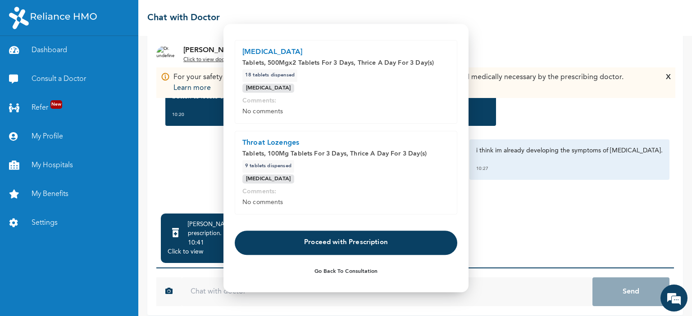
click at [301, 237] on button "Proceed with Prescription" at bounding box center [346, 243] width 222 height 24
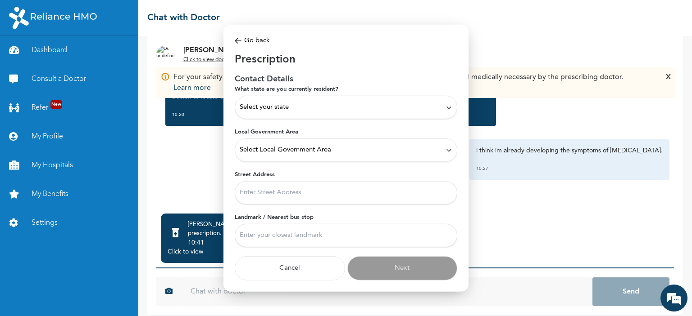
click at [283, 193] on input "Street Address" at bounding box center [346, 192] width 222 height 23
click at [297, 231] on input "Landmark / Nearest bus stop" at bounding box center [346, 235] width 222 height 23
click at [298, 192] on input "no 6 adeniyi jones," at bounding box center [346, 192] width 222 height 23
type input "no 6 adeniyi jones, blueridge microfinance bank."
click at [255, 235] on input "Landmark / Nearest bus stop" at bounding box center [346, 235] width 222 height 23
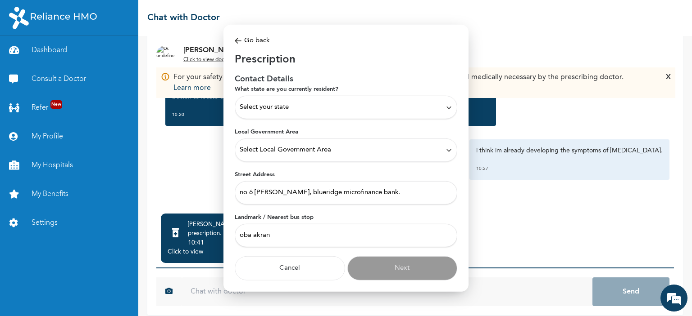
click at [294, 241] on input "oba akran" at bounding box center [346, 235] width 222 height 23
type input "oba akran road"
click at [324, 113] on div "Select your state" at bounding box center [346, 107] width 222 height 23
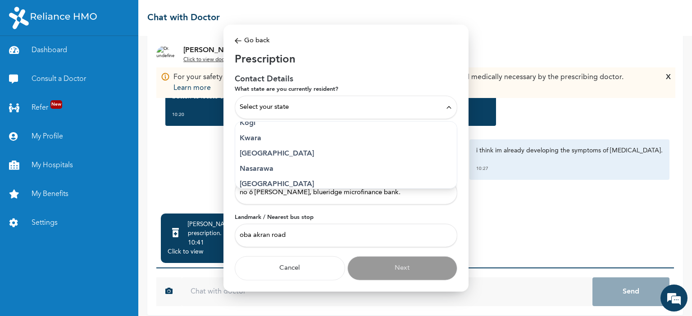
scroll to position [360, 0]
click at [256, 142] on p "Lagos" at bounding box center [346, 141] width 212 height 11
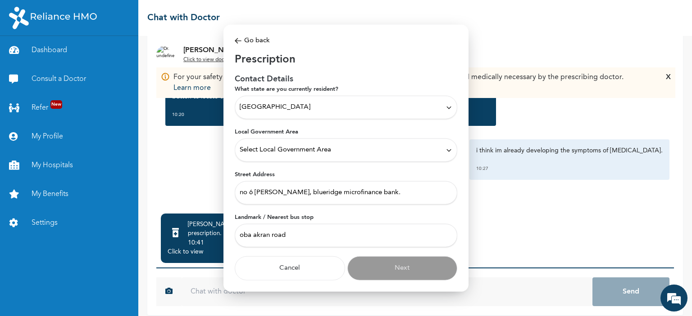
click at [290, 154] on span "Select Local Government Area" at bounding box center [285, 150] width 91 height 10
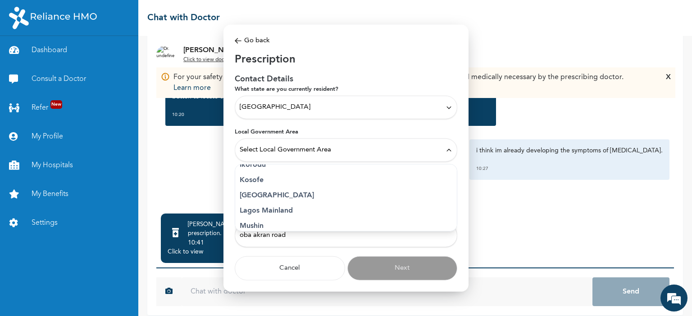
scroll to position [135, 0]
click at [250, 194] on p "Ikeja" at bounding box center [346, 195] width 212 height 11
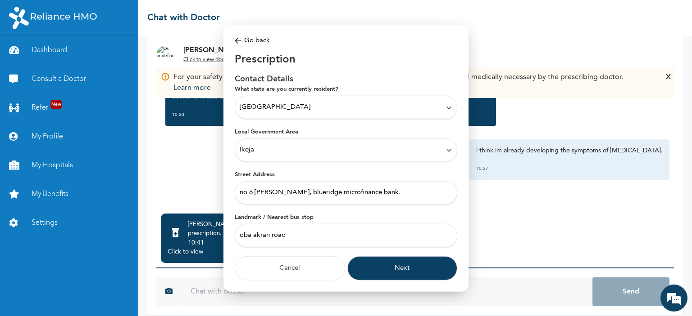
click at [409, 266] on button "Next" at bounding box center [402, 269] width 110 height 24
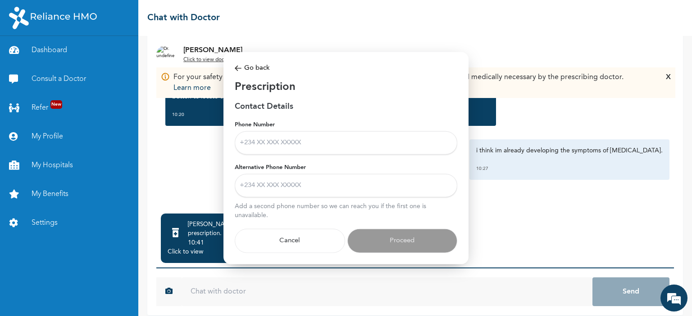
click at [264, 146] on input "Phone Number" at bounding box center [346, 142] width 222 height 23
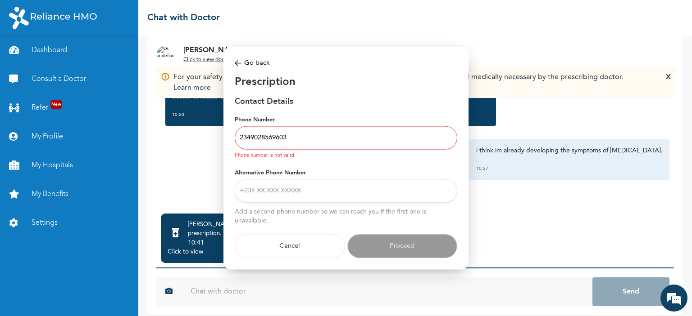
click at [295, 135] on input "2349028569603" at bounding box center [346, 138] width 222 height 23
type input "2349028569603"
paste input "2349028569603"
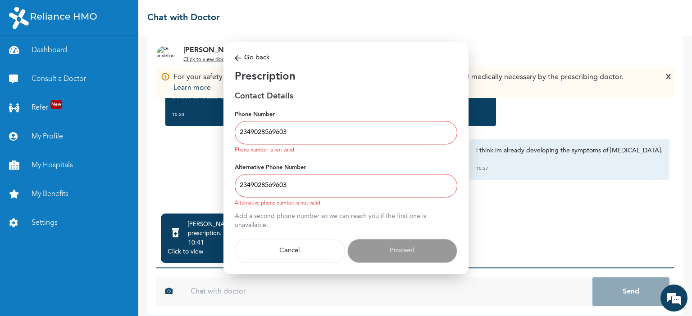
type input "2349028569603"
click at [249, 133] on input "2349028569603" at bounding box center [346, 132] width 222 height 23
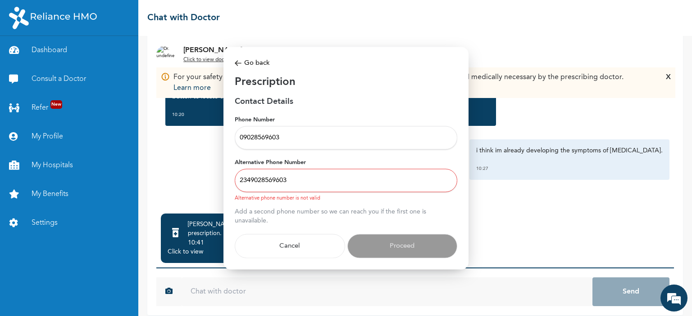
type input "09028569603"
click at [251, 179] on input "2349028569603" at bounding box center [346, 180] width 222 height 23
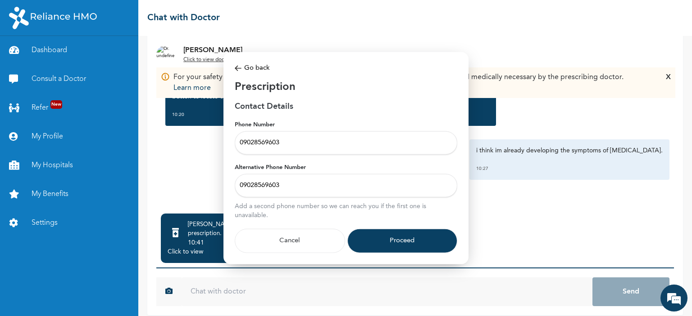
type input "09028569603"
click at [393, 243] on button "Proceed" at bounding box center [402, 241] width 110 height 24
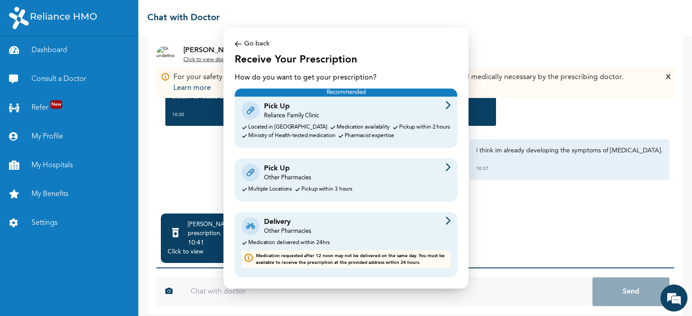
click at [290, 234] on div "Other Pharmacies" at bounding box center [287, 232] width 47 height 8
click at [441, 224] on div "Delivery Other Pharmacies" at bounding box center [345, 226] width 209 height 19
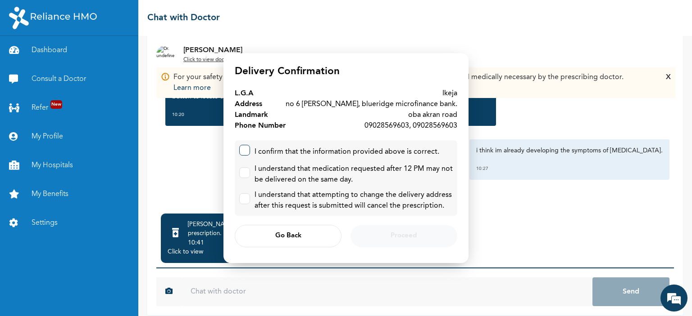
click at [246, 151] on label at bounding box center [244, 150] width 11 height 11
click at [245, 151] on input "checkbox" at bounding box center [243, 148] width 6 height 6
checkbox input "true"
click at [246, 172] on label at bounding box center [244, 172] width 11 height 11
click at [245, 172] on input "checkbox" at bounding box center [243, 171] width 6 height 6
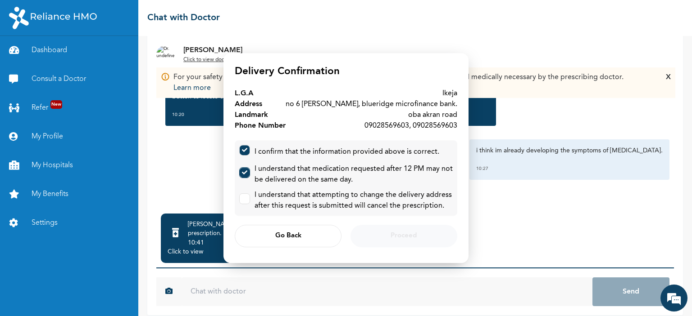
checkbox input "true"
click at [245, 196] on label at bounding box center [244, 199] width 11 height 11
click at [245, 196] on input "checkbox" at bounding box center [243, 197] width 6 height 6
checkbox input "true"
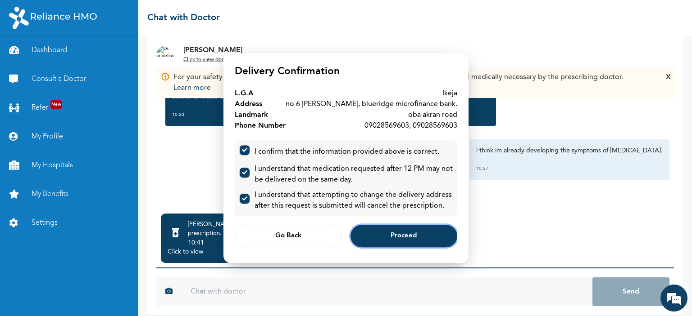
click at [380, 232] on button "Proceed" at bounding box center [403, 236] width 107 height 23
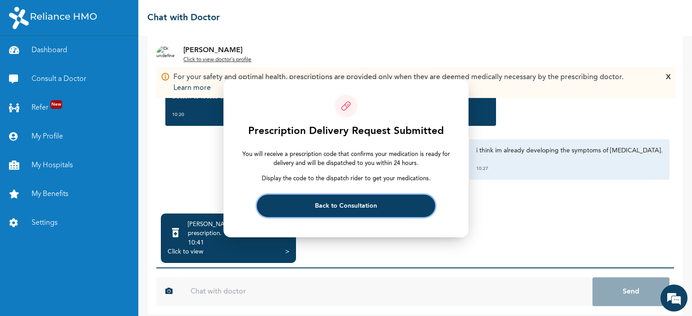
click at [351, 203] on span "Back to Consultation" at bounding box center [346, 206] width 62 height 6
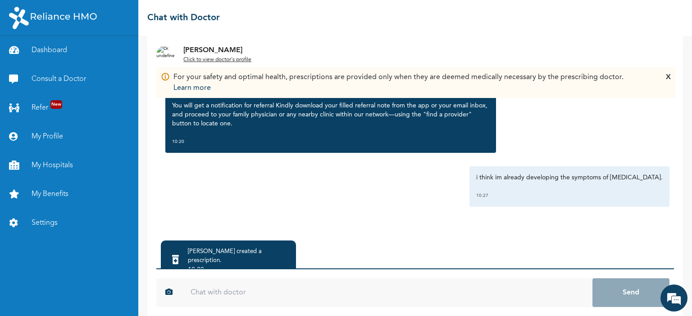
scroll to position [71, 0]
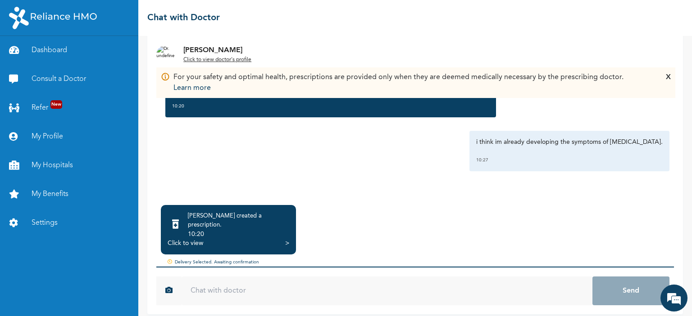
click at [217, 285] on input "text" at bounding box center [386, 291] width 411 height 29
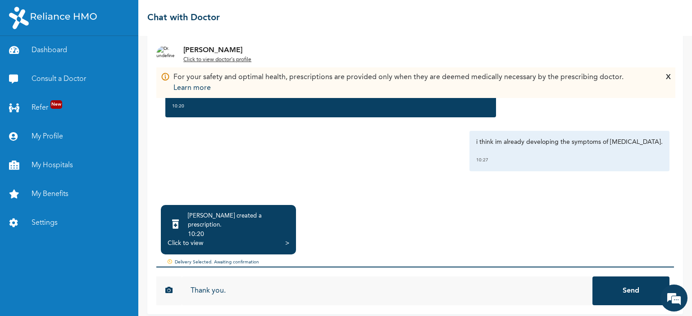
type input "Thank you."
click at [592, 277] on button "Send" at bounding box center [630, 291] width 77 height 29
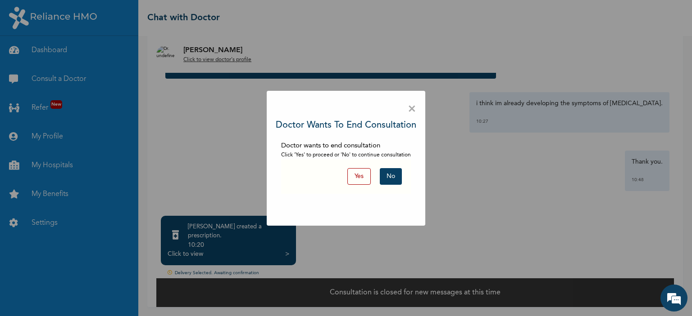
scroll to position [53, 0]
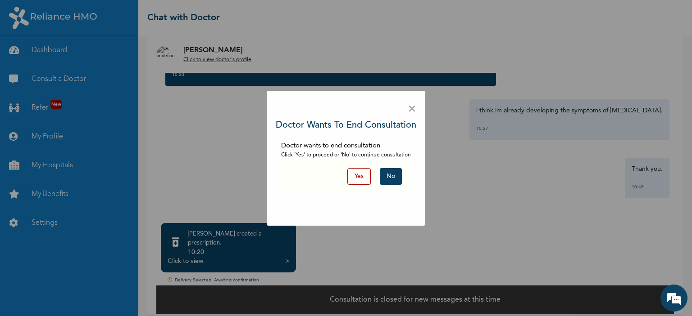
click at [357, 176] on button "Yes" at bounding box center [358, 176] width 23 height 17
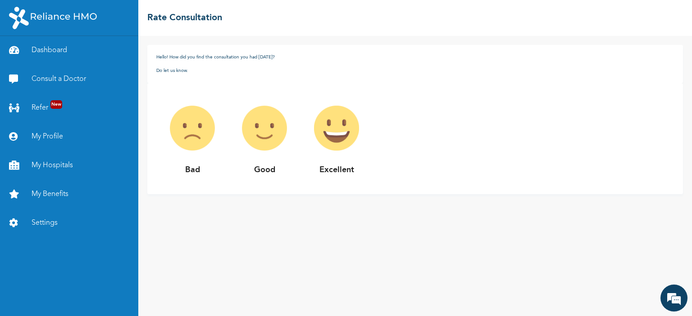
click at [270, 133] on img at bounding box center [264, 128] width 72 height 72
click at [268, 131] on img at bounding box center [264, 128] width 72 height 72
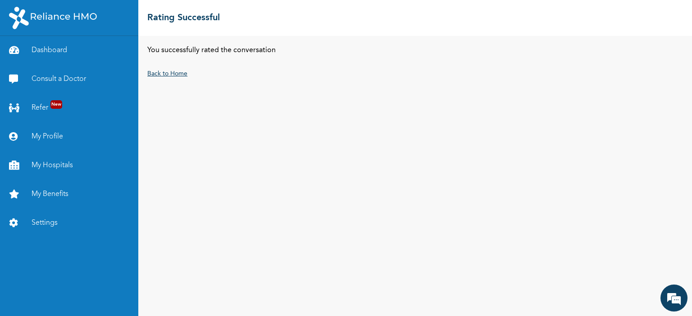
click at [172, 72] on link "Back to Home" at bounding box center [167, 74] width 40 height 6
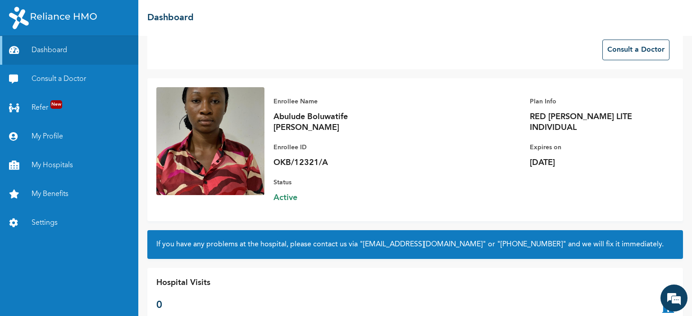
scroll to position [27, 0]
